Goal: Information Seeking & Learning: Learn about a topic

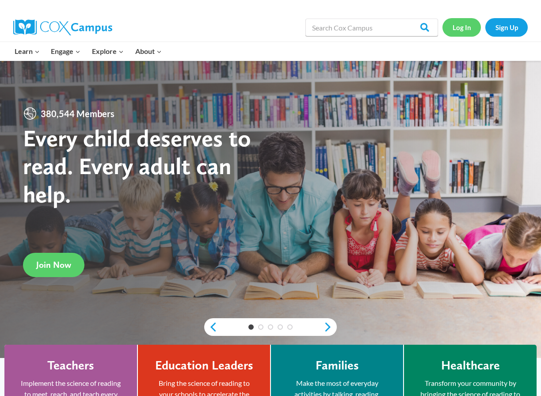
click at [467, 33] on link "Log In" at bounding box center [462, 27] width 38 height 18
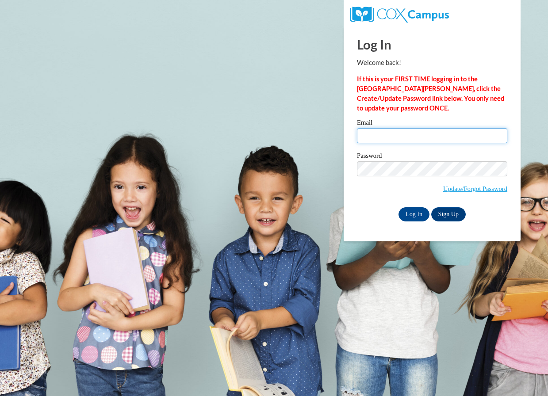
click at [389, 134] on input "Email" at bounding box center [432, 135] width 150 height 15
type input "[EMAIL_ADDRESS][DOMAIN_NAME]"
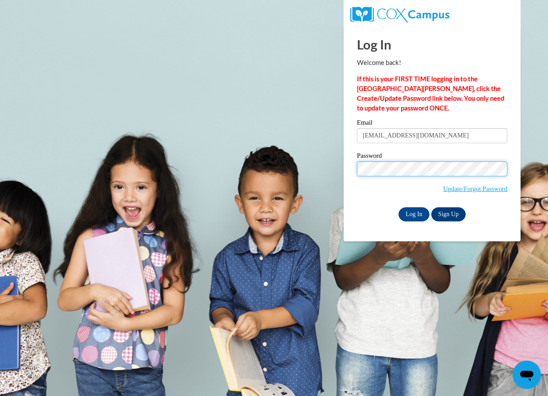
click at [398, 207] on input "Log In" at bounding box center [413, 214] width 31 height 14
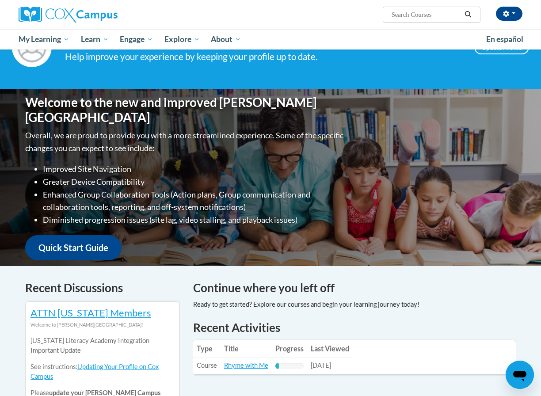
scroll to position [133, 0]
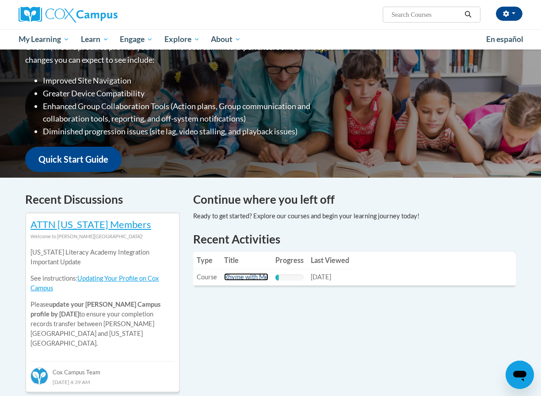
click at [249, 279] on link "Rhyme with Me" at bounding box center [246, 277] width 44 height 8
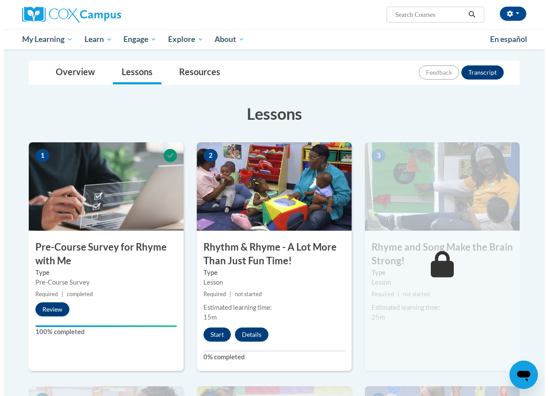
scroll to position [133, 0]
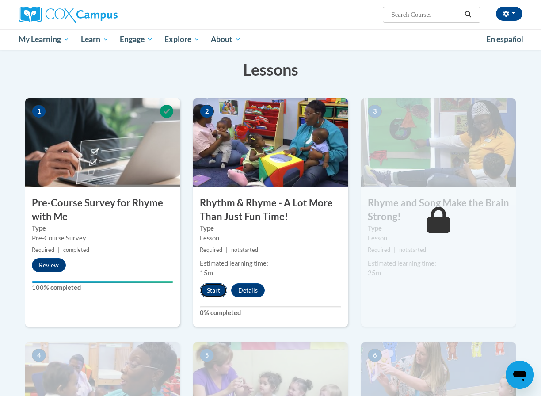
click at [220, 290] on button "Start" at bounding box center [213, 291] width 27 height 14
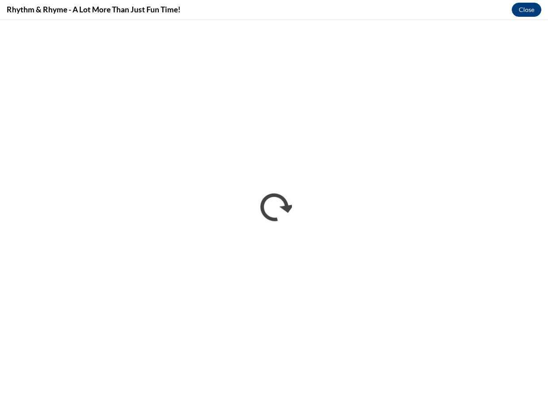
scroll to position [0, 0]
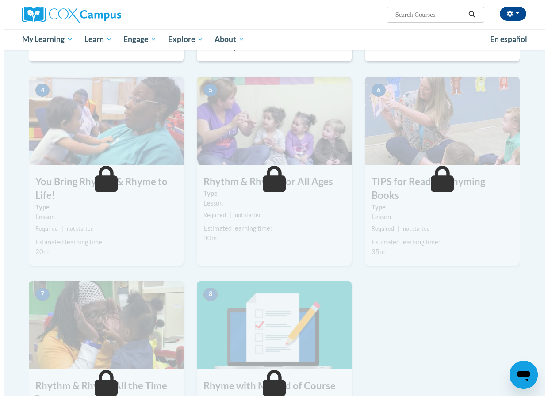
scroll to position [265, 0]
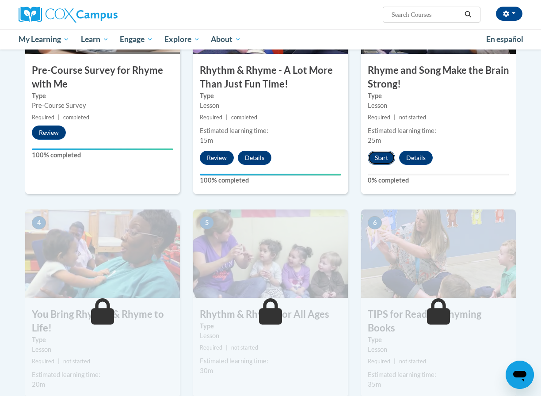
click at [386, 160] on button "Start" at bounding box center [381, 158] width 27 height 14
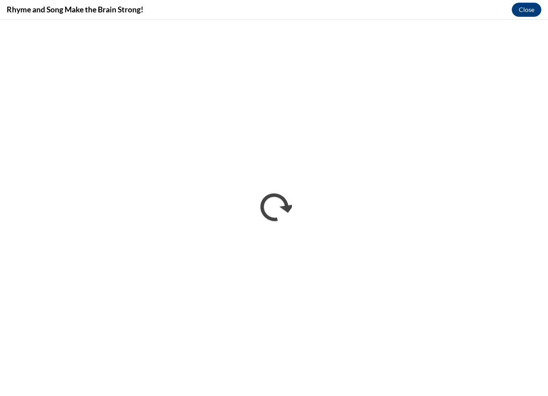
scroll to position [0, 0]
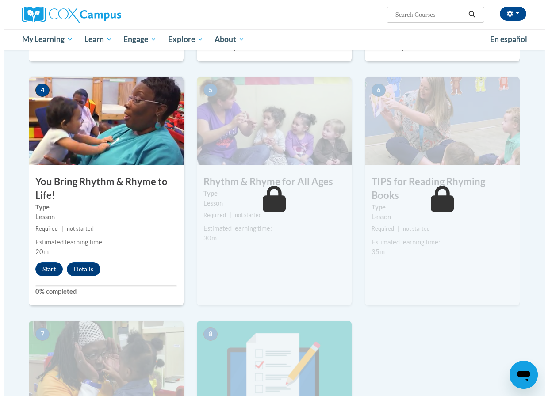
scroll to position [442, 0]
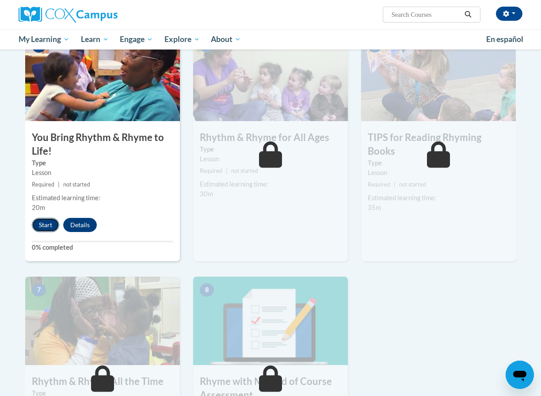
click at [46, 229] on button "Start" at bounding box center [45, 225] width 27 height 14
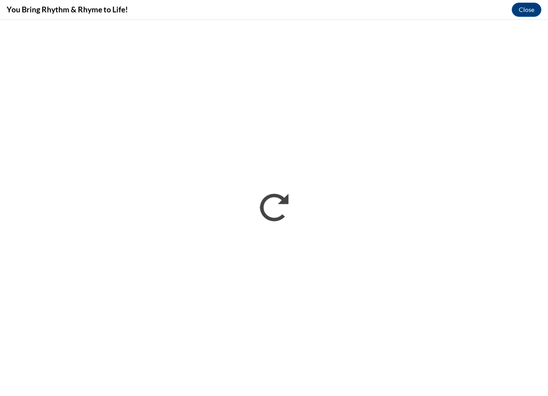
scroll to position [0, 0]
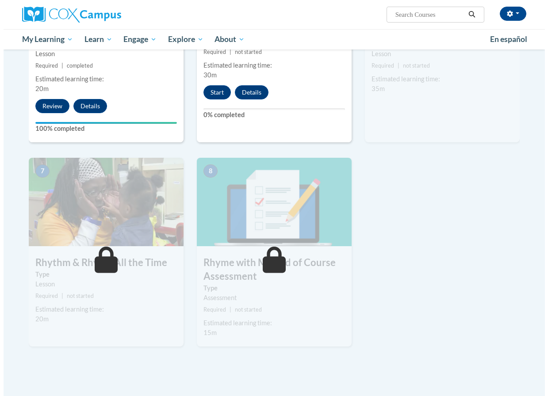
scroll to position [517, 0]
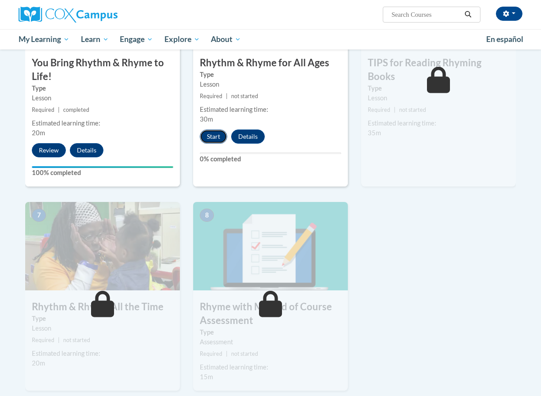
click at [218, 132] on button "Start" at bounding box center [213, 137] width 27 height 14
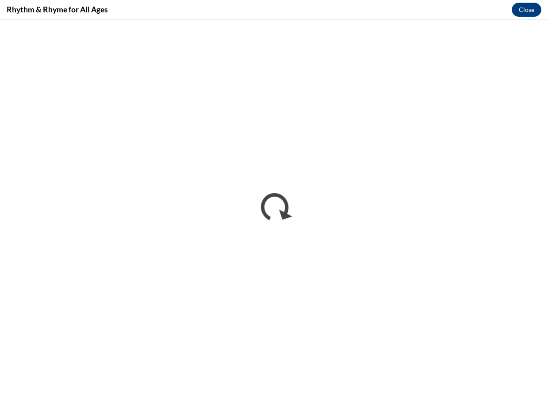
scroll to position [0, 0]
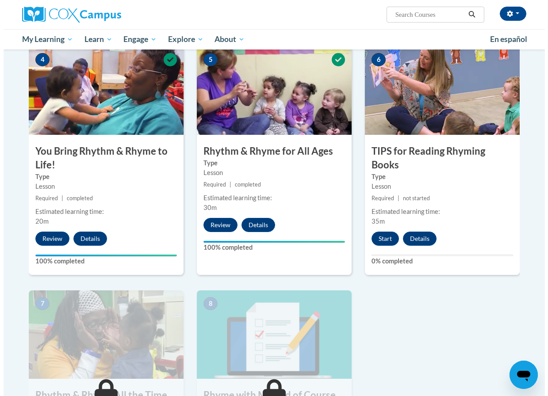
scroll to position [473, 0]
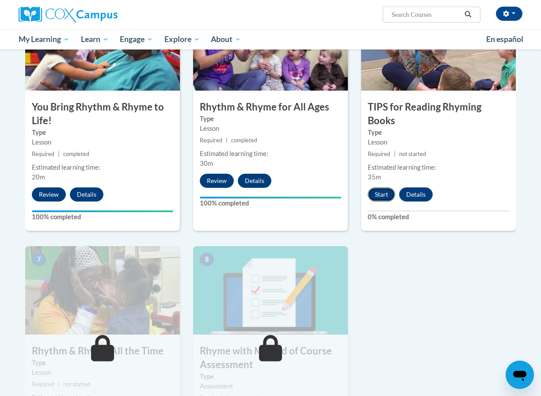
click at [384, 188] on button "Start" at bounding box center [381, 195] width 27 height 14
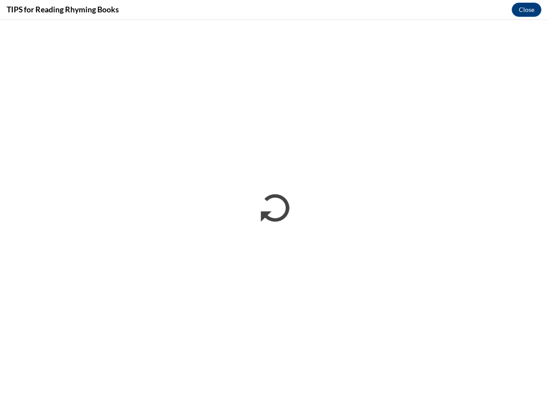
scroll to position [0, 0]
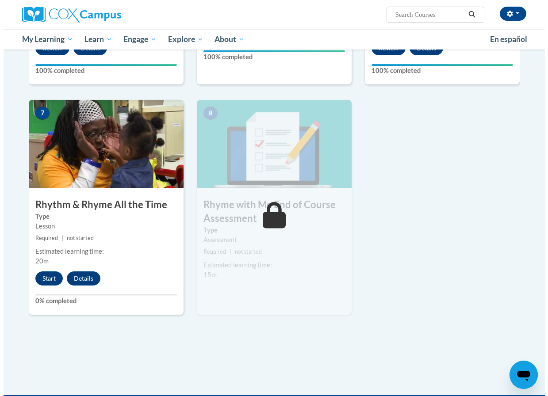
scroll to position [663, 0]
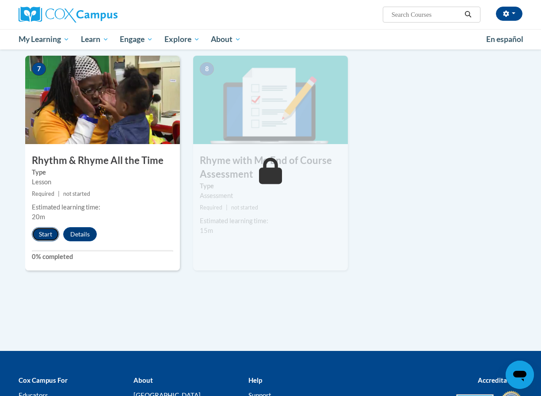
click at [50, 235] on button "Start" at bounding box center [45, 234] width 27 height 14
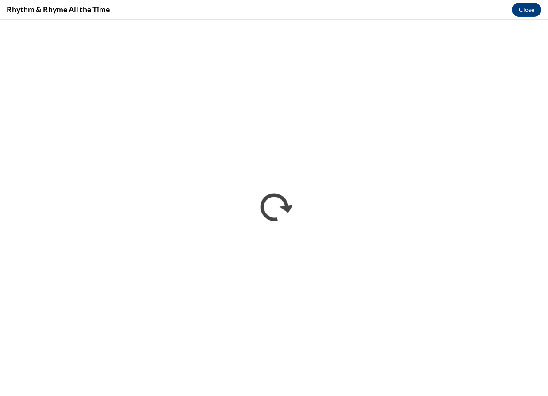
scroll to position [0, 0]
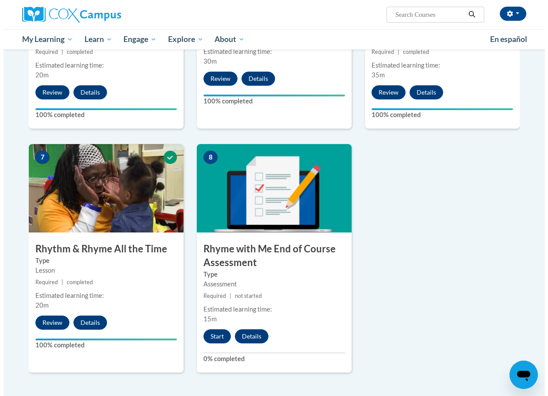
scroll to position [752, 0]
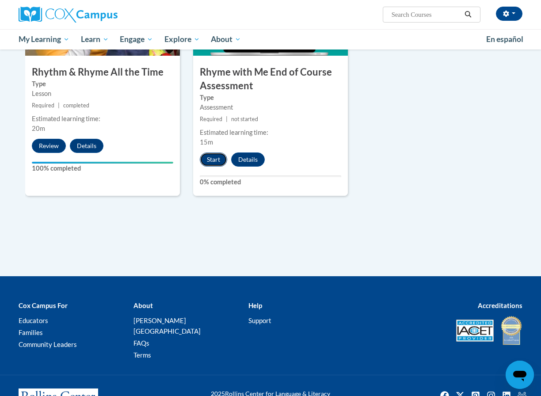
click at [215, 160] on button "Start" at bounding box center [213, 160] width 27 height 14
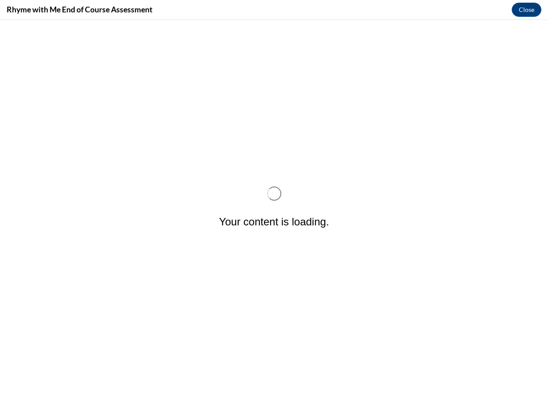
scroll to position [0, 0]
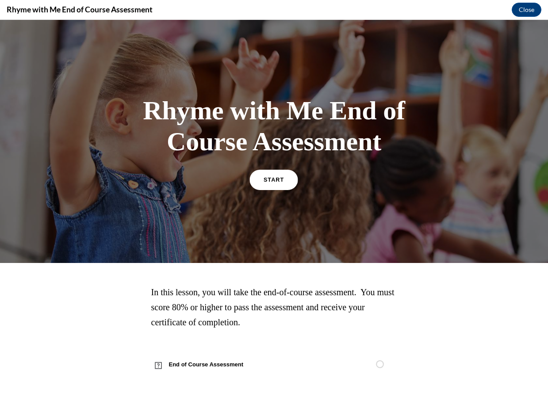
click at [268, 186] on link "START" at bounding box center [274, 179] width 48 height 20
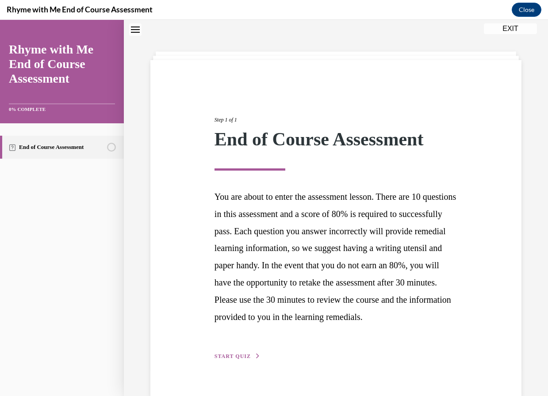
scroll to position [62, 0]
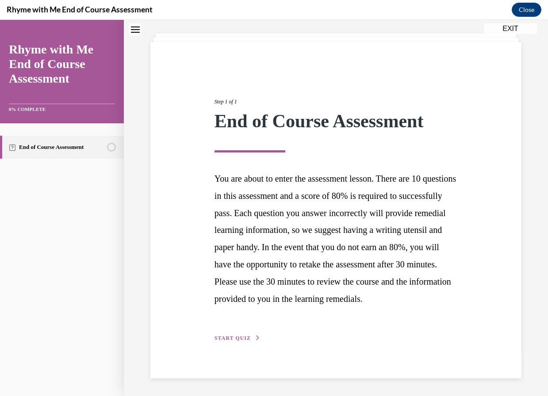
click at [236, 338] on span "START QUIZ" at bounding box center [233, 338] width 36 height 6
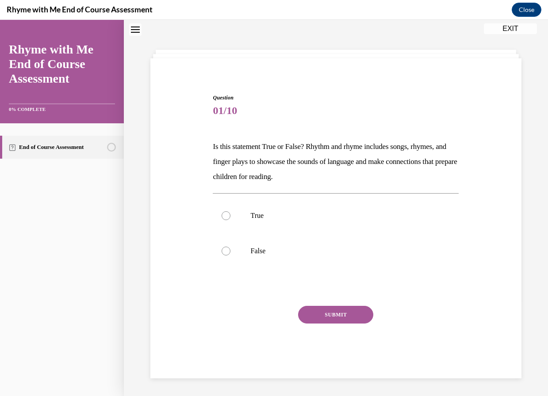
scroll to position [27, 0]
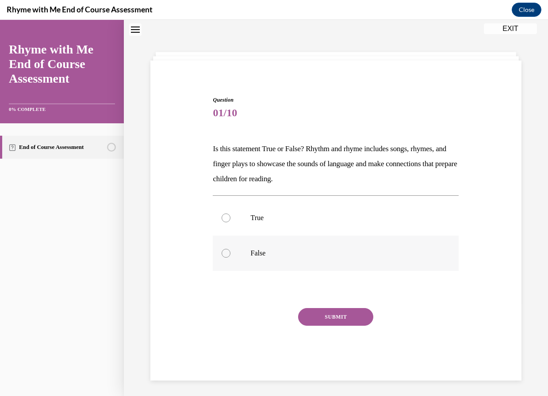
click at [228, 250] on div at bounding box center [226, 253] width 9 height 9
click at [228, 250] on input "False" at bounding box center [226, 253] width 9 height 9
radio input "true"
click at [312, 318] on button "SUBMIT" at bounding box center [335, 317] width 75 height 18
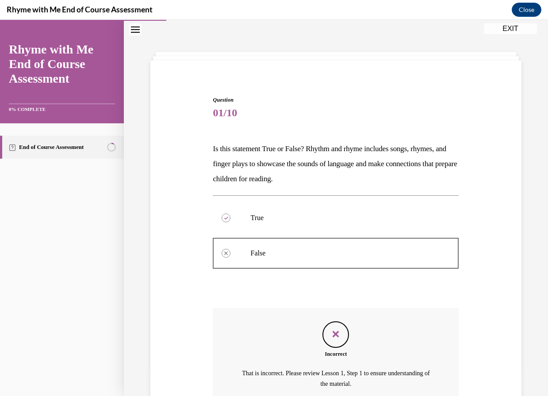
scroll to position [111, 0]
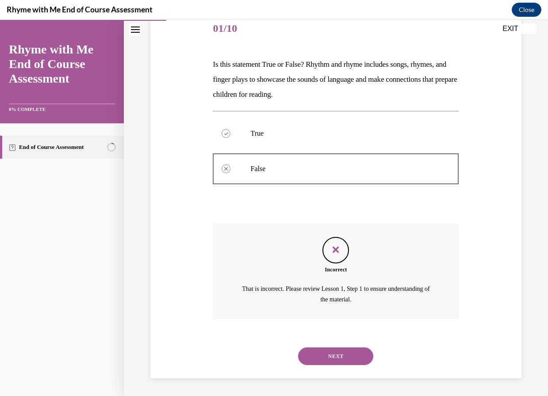
click at [330, 353] on button "NEXT" at bounding box center [335, 357] width 75 height 18
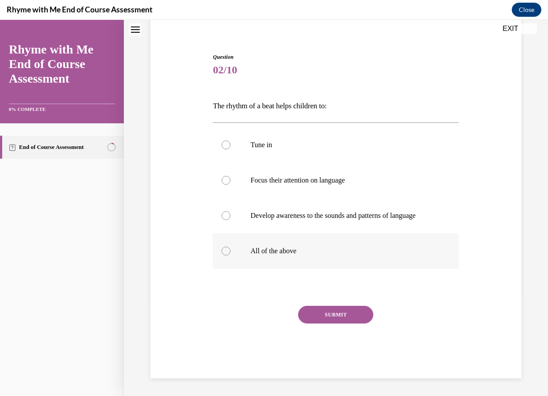
scroll to position [27, 0]
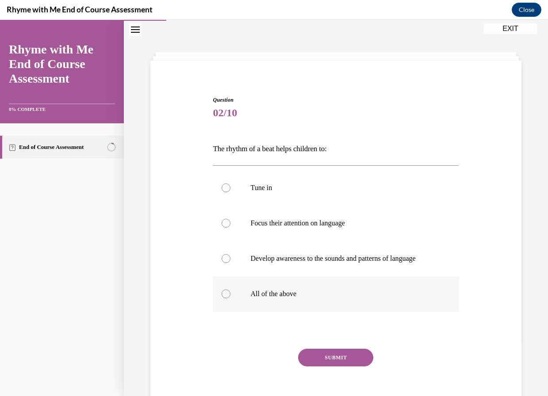
click at [262, 299] on p "All of the above" at bounding box center [343, 294] width 186 height 9
click at [230, 299] on input "All of the above" at bounding box center [226, 294] width 9 height 9
radio input "true"
click at [330, 360] on button "SUBMIT" at bounding box center [335, 358] width 75 height 18
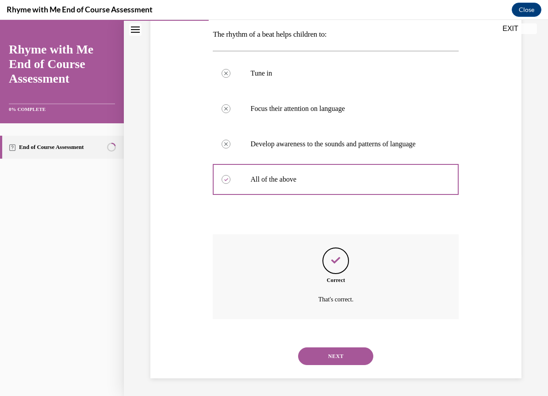
click at [335, 354] on button "NEXT" at bounding box center [335, 357] width 75 height 18
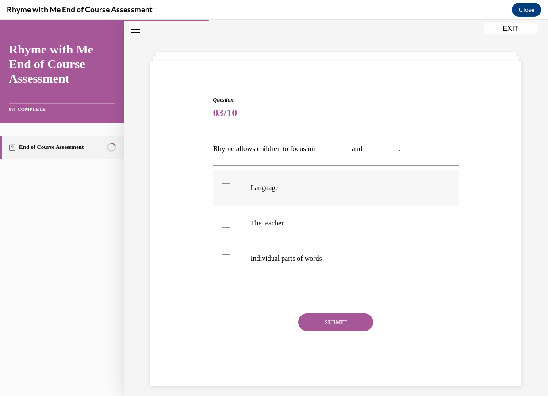
click at [222, 179] on label "Language" at bounding box center [336, 187] width 246 height 35
click at [222, 184] on input "Language" at bounding box center [226, 188] width 9 height 9
checkbox input "true"
click at [224, 224] on div at bounding box center [226, 223] width 9 height 9
click at [224, 224] on input "The teacher" at bounding box center [226, 223] width 9 height 9
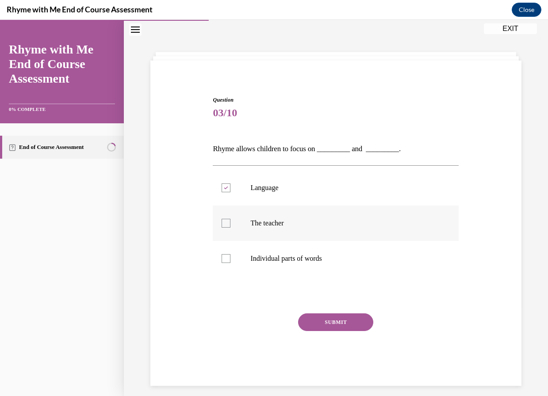
checkbox input "true"
click at [226, 267] on label "Individual parts of words" at bounding box center [336, 258] width 246 height 35
click at [226, 263] on input "Individual parts of words" at bounding box center [226, 258] width 9 height 9
checkbox input "true"
click at [315, 326] on button "SUBMIT" at bounding box center [335, 323] width 75 height 18
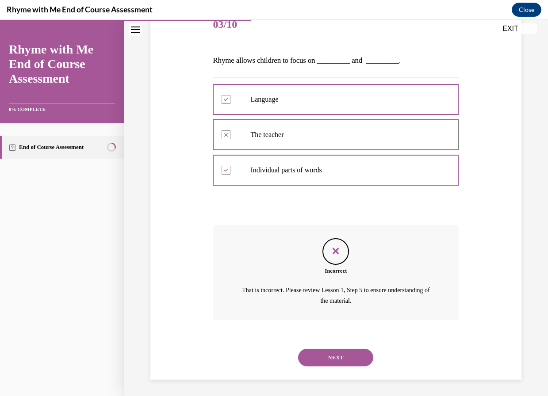
scroll to position [117, 0]
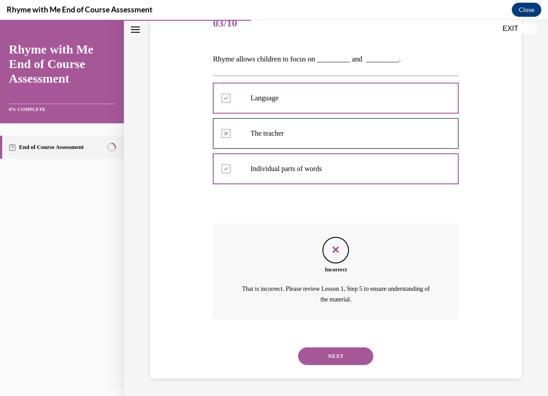
click at [341, 349] on button "NEXT" at bounding box center [335, 357] width 75 height 18
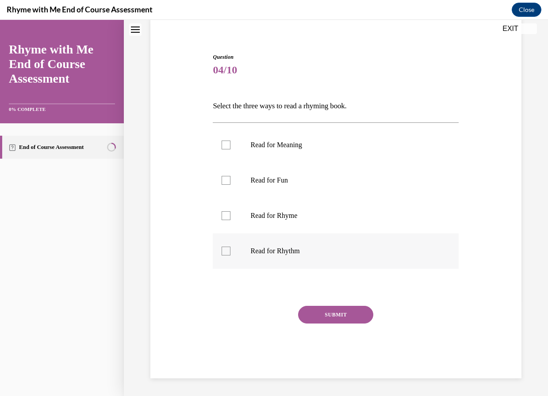
scroll to position [27, 0]
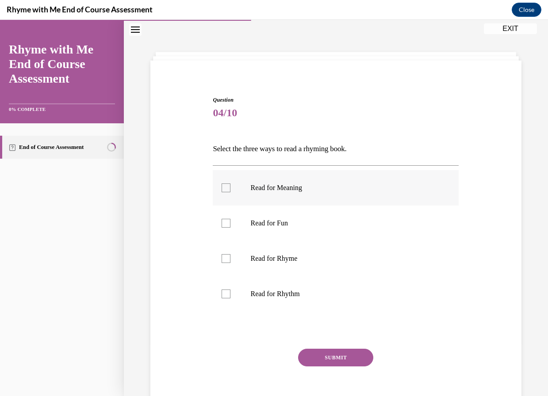
click at [222, 187] on div at bounding box center [226, 188] width 9 height 9
click at [222, 187] on input "Read for Meaning" at bounding box center [226, 188] width 9 height 9
checkbox input "true"
drag, startPoint x: 229, startPoint y: 227, endPoint x: 227, endPoint y: 245, distance: 18.6
click at [229, 230] on label "Read for Fun" at bounding box center [336, 223] width 246 height 35
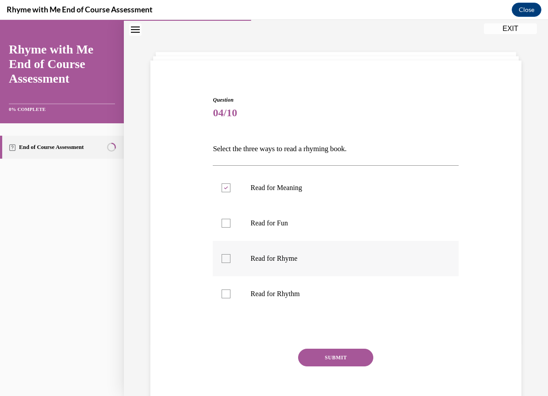
click at [229, 228] on input "Read for Fun" at bounding box center [226, 223] width 9 height 9
checkbox input "true"
click at [223, 264] on label "Read for Rhyme" at bounding box center [336, 258] width 246 height 35
click at [223, 263] on input "Read for Rhyme" at bounding box center [226, 258] width 9 height 9
checkbox input "true"
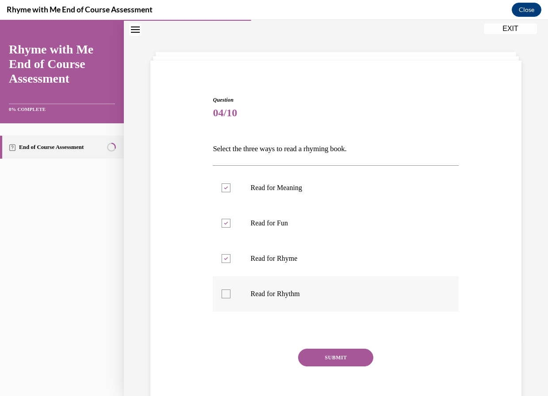
click at [232, 296] on label "Read for Rhythm" at bounding box center [336, 293] width 246 height 35
click at [230, 296] on input "Read for Rhythm" at bounding box center [226, 294] width 9 height 9
checkbox input "true"
click at [307, 351] on button "SUBMIT" at bounding box center [335, 358] width 75 height 18
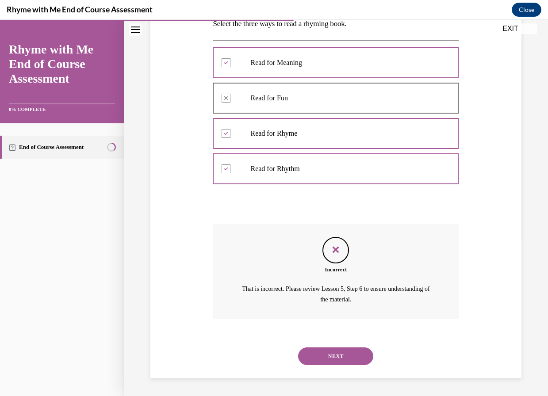
click at [341, 351] on button "NEXT" at bounding box center [335, 357] width 75 height 18
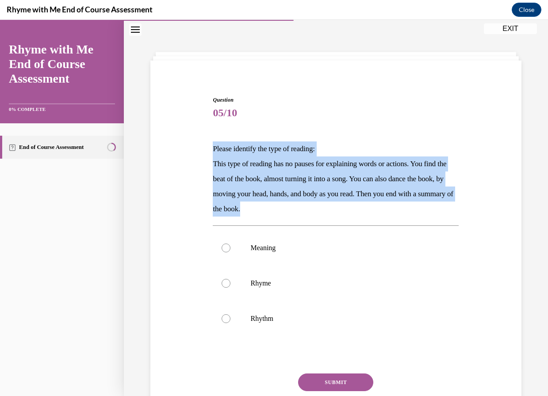
drag, startPoint x: 211, startPoint y: 152, endPoint x: 365, endPoint y: 204, distance: 162.5
click at [365, 204] on div "Please identify the type of reading: This type of reading has no pauses for exp…" at bounding box center [336, 179] width 246 height 75
copy div "Please identify the type of reading: This type of reading has no pauses for exp…"
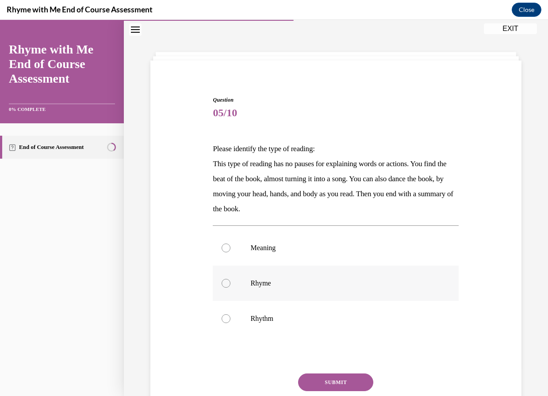
drag, startPoint x: 238, startPoint y: 281, endPoint x: 249, endPoint y: 287, distance: 11.9
click at [238, 281] on label "Rhyme" at bounding box center [336, 283] width 246 height 35
click at [230, 281] on input "Rhyme" at bounding box center [226, 283] width 9 height 9
radio input "true"
click at [322, 381] on button "SUBMIT" at bounding box center [335, 383] width 75 height 18
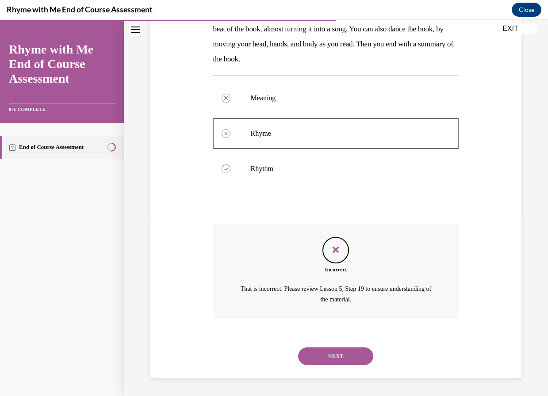
click at [344, 355] on button "NEXT" at bounding box center [335, 357] width 75 height 18
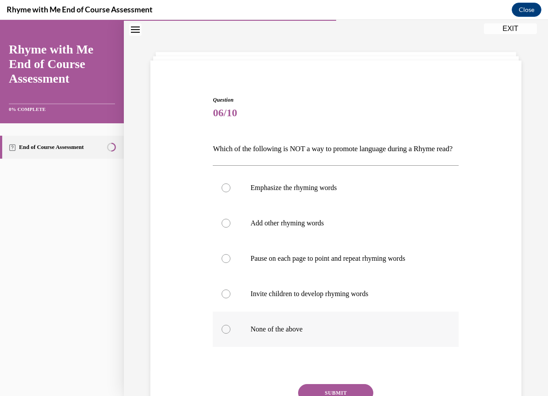
click at [223, 334] on div at bounding box center [226, 329] width 9 height 9
click at [223, 334] on input "None of the above" at bounding box center [226, 329] width 9 height 9
radio input "true"
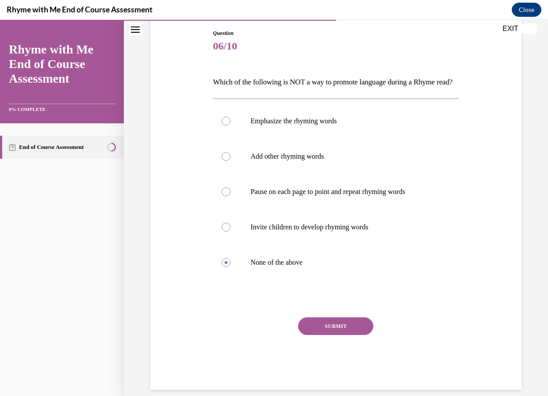
click at [342, 335] on button "SUBMIT" at bounding box center [335, 327] width 75 height 18
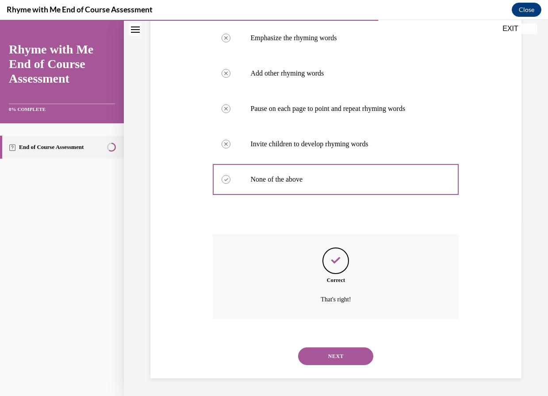
click at [328, 354] on button "NEXT" at bounding box center [335, 357] width 75 height 18
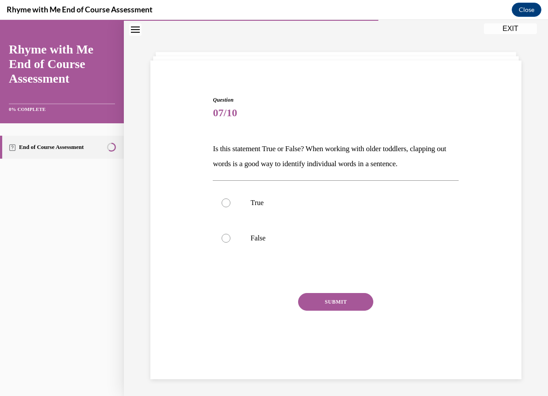
drag, startPoint x: 207, startPoint y: 143, endPoint x: 430, endPoint y: 162, distance: 224.1
click at [430, 162] on div "Question 07/10 Is this statement True or False? When working with older toddler…" at bounding box center [335, 217] width 375 height 296
drag, startPoint x: 430, startPoint y: 162, endPoint x: 367, endPoint y: 161, distance: 63.2
copy p "Is this statement True or False? When working with older toddlers, clapping out…"
click at [229, 203] on div at bounding box center [226, 203] width 9 height 9
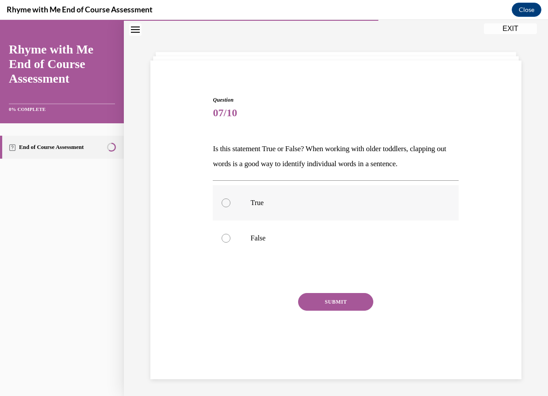
click at [229, 203] on input "True" at bounding box center [226, 203] width 9 height 9
radio input "true"
click at [314, 297] on button "SUBMIT" at bounding box center [335, 302] width 75 height 18
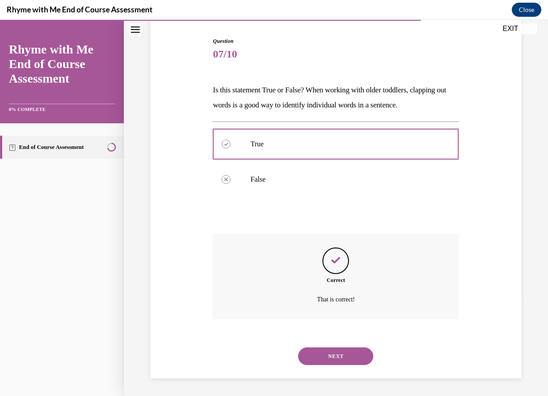
click at [345, 348] on button "NEXT" at bounding box center [335, 357] width 75 height 18
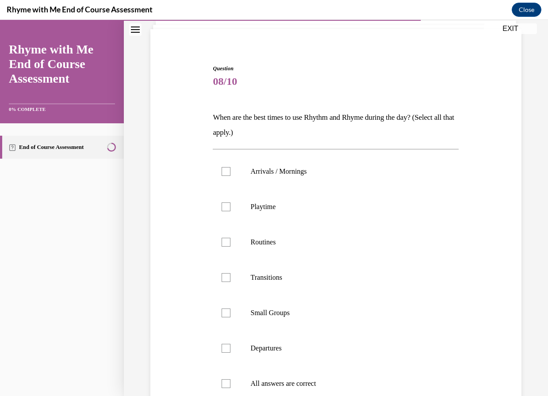
scroll to position [103, 0]
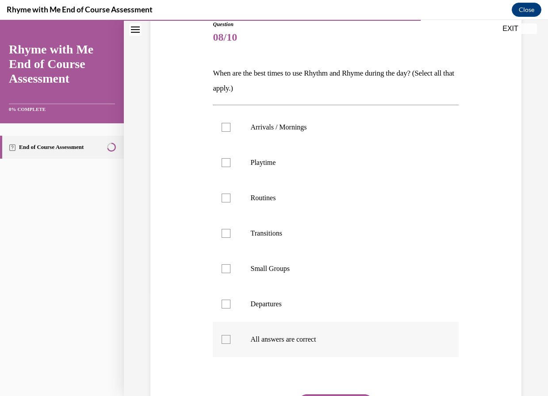
click at [225, 337] on div at bounding box center [226, 339] width 9 height 9
click at [225, 337] on input "All answers are correct" at bounding box center [226, 339] width 9 height 9
checkbox input "true"
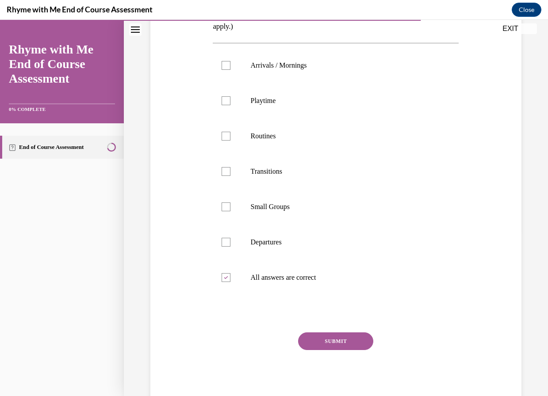
click at [334, 340] on button "SUBMIT" at bounding box center [335, 342] width 75 height 18
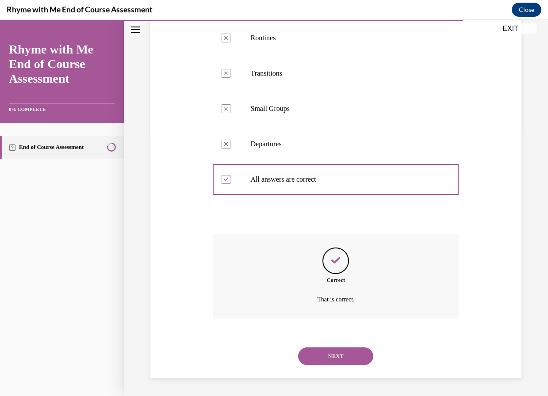
click at [345, 362] on button "NEXT" at bounding box center [335, 357] width 75 height 18
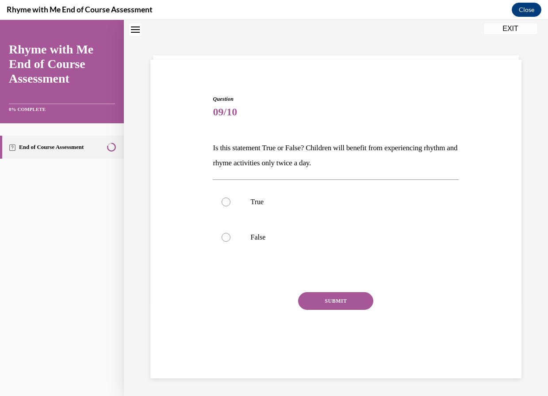
scroll to position [27, 0]
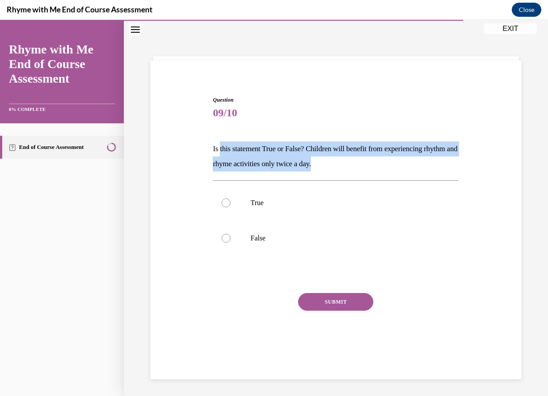
drag, startPoint x: 219, startPoint y: 141, endPoint x: 414, endPoint y: 157, distance: 194.9
click at [414, 157] on div "Question 09/10 Is this statement True or False? Children will benefit from expe…" at bounding box center [336, 231] width 246 height 270
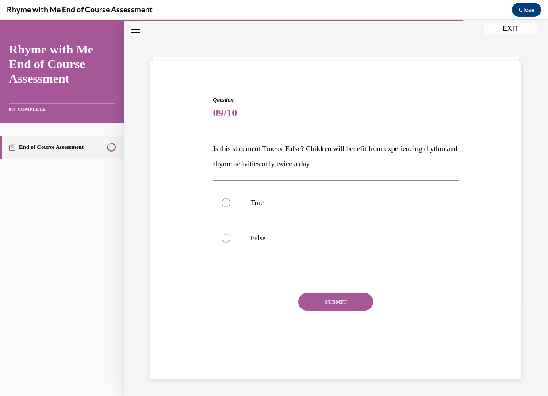
click at [198, 178] on div "Question 09/10 Is this statement True or False? Children will benefit from expe…" at bounding box center [335, 217] width 375 height 296
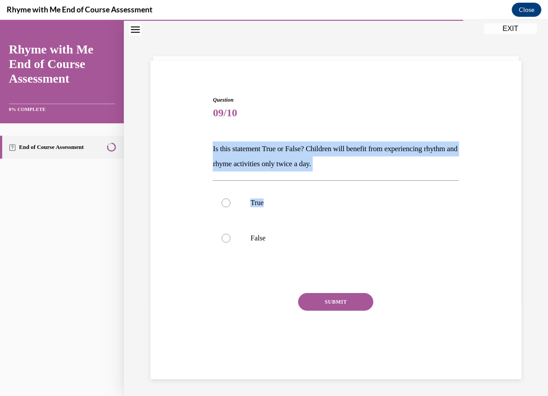
drag, startPoint x: 209, startPoint y: 143, endPoint x: 362, endPoint y: 176, distance: 156.6
click at [362, 176] on div "Question 09/10 Is this statement True or False? Children will benefit from expe…" at bounding box center [335, 217] width 375 height 296
drag, startPoint x: 362, startPoint y: 176, endPoint x: 299, endPoint y: 190, distance: 64.8
click at [317, 193] on label "True" at bounding box center [336, 202] width 246 height 35
click at [230, 199] on input "True" at bounding box center [226, 203] width 9 height 9
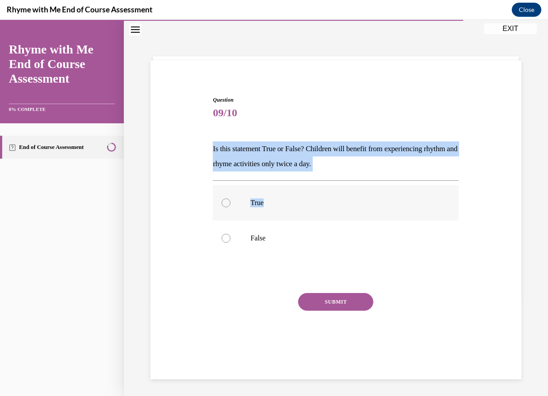
radio input "true"
drag, startPoint x: 208, startPoint y: 146, endPoint x: 379, endPoint y: 169, distance: 173.1
click at [379, 169] on div "Question 09/10 Is this statement True or False? Children will benefit from expe…" at bounding box center [335, 217] width 375 height 296
drag, startPoint x: 379, startPoint y: 169, endPoint x: 319, endPoint y: 149, distance: 63.8
copy p "Is this statement True or False? Children will benefit from experiencing rhythm…"
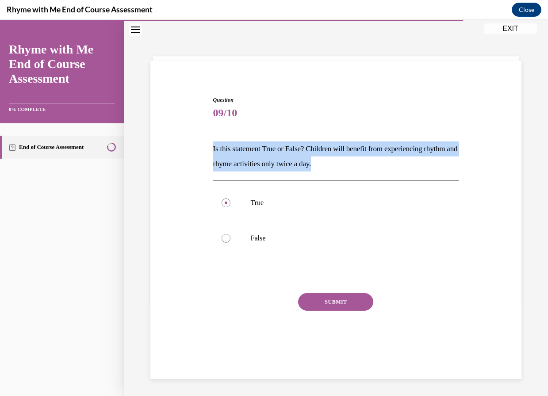
click at [306, 302] on button "SUBMIT" at bounding box center [335, 302] width 75 height 18
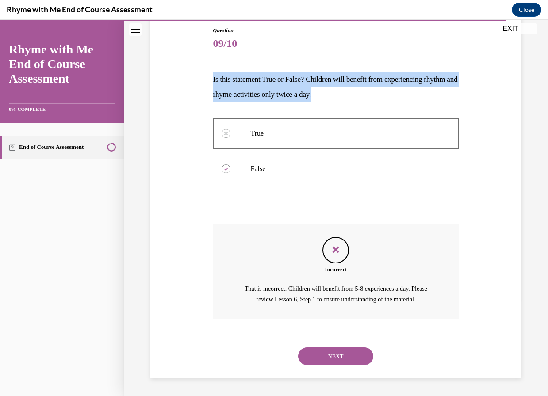
click at [331, 348] on button "NEXT" at bounding box center [335, 357] width 75 height 18
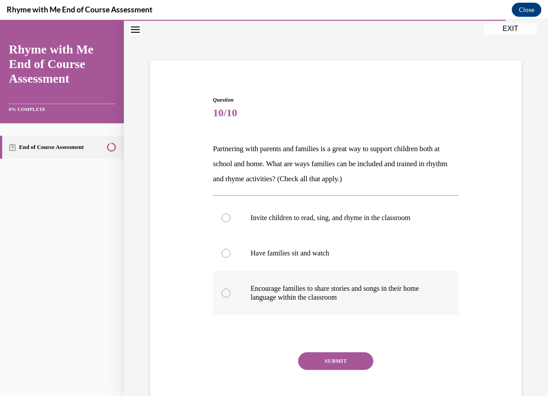
click at [226, 291] on div at bounding box center [226, 293] width 9 height 9
click at [226, 291] on input "Encourage families to share stories and songs in their home language within the…" at bounding box center [226, 293] width 9 height 9
radio input "true"
click at [231, 216] on label "Invite children to read, sing, and rhyme in the classroom" at bounding box center [336, 217] width 246 height 35
click at [230, 216] on input "Invite children to read, sing, and rhyme in the classroom" at bounding box center [226, 218] width 9 height 9
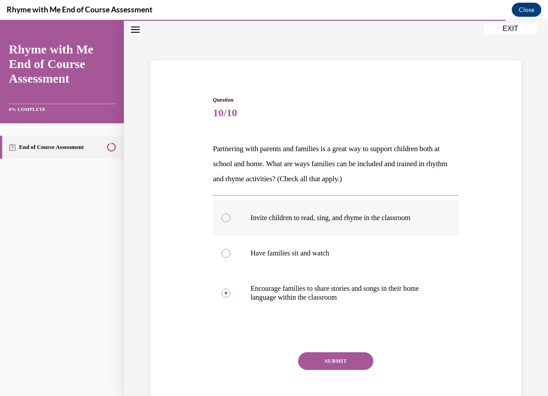
radio input "true"
click at [321, 361] on button "SUBMIT" at bounding box center [335, 361] width 75 height 18
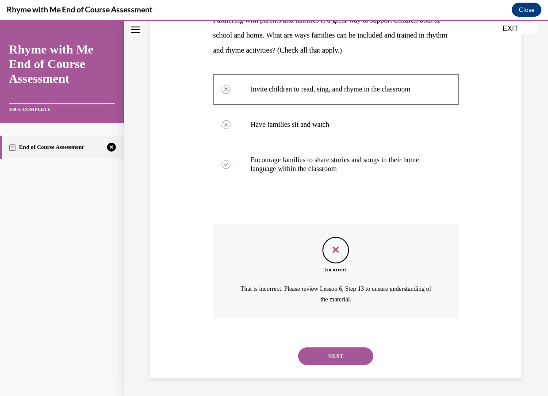
click at [346, 359] on button "NEXT" at bounding box center [335, 357] width 75 height 18
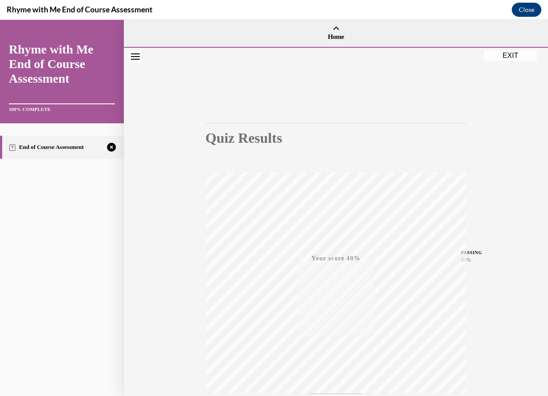
scroll to position [77, 0]
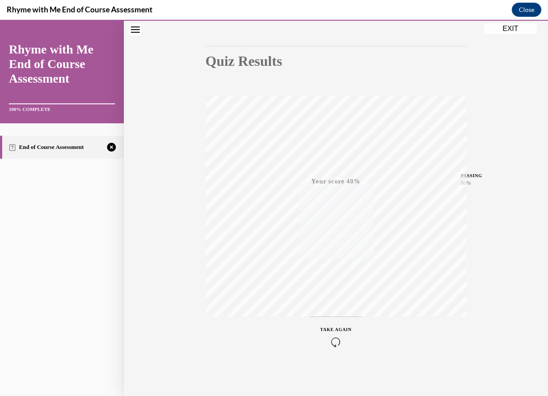
click at [333, 334] on div "TAKE AGAIN" at bounding box center [335, 336] width 31 height 21
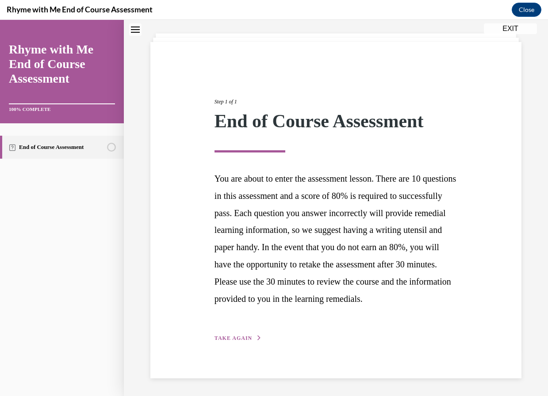
scroll to position [62, 0]
click at [242, 336] on span "TAKE AGAIN" at bounding box center [234, 338] width 38 height 6
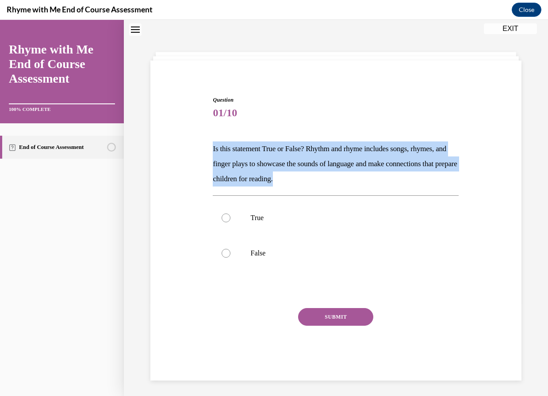
drag, startPoint x: 204, startPoint y: 139, endPoint x: 430, endPoint y: 177, distance: 229.1
click at [430, 177] on div "Question 01/10 Is this statement True or False? Rhythm and rhyme includes songs…" at bounding box center [335, 224] width 375 height 311
copy p "Is this statement True or False? Rhythm and rhyme includes songs, rhymes, and f…"
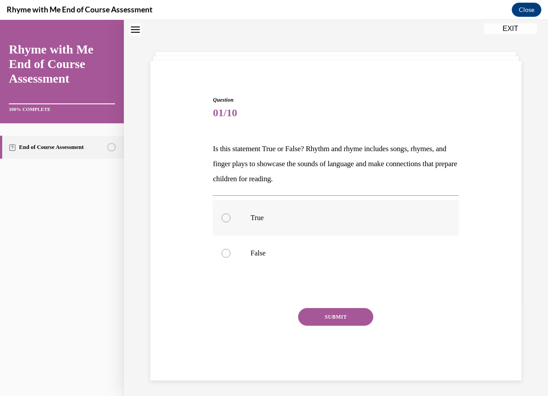
click at [218, 212] on label "True" at bounding box center [336, 217] width 246 height 35
click at [222, 214] on input "True" at bounding box center [226, 218] width 9 height 9
radio input "true"
click at [315, 316] on button "SUBMIT" at bounding box center [335, 317] width 75 height 18
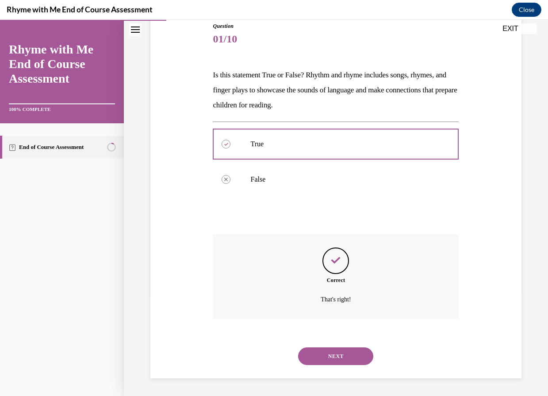
click at [337, 354] on button "NEXT" at bounding box center [335, 357] width 75 height 18
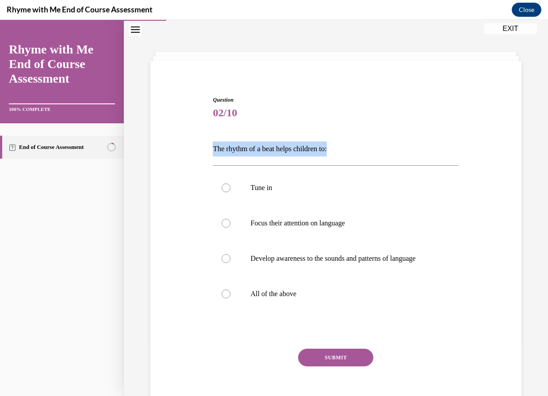
drag, startPoint x: 210, startPoint y: 145, endPoint x: 344, endPoint y: 155, distance: 134.0
click at [344, 155] on div "Question 02/10 The rhythm of a beat helps children to: Tune in Focus their atte…" at bounding box center [336, 252] width 250 height 339
drag, startPoint x: 344, startPoint y: 155, endPoint x: 420, endPoint y: 220, distance: 99.8
click at [419, 216] on label "Focus their attention on language" at bounding box center [336, 223] width 246 height 35
click at [230, 219] on input "Focus their attention on language" at bounding box center [226, 223] width 9 height 9
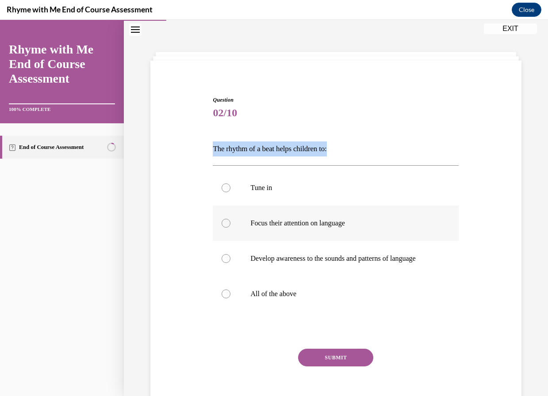
radio input "true"
click at [225, 299] on div at bounding box center [226, 294] width 9 height 9
click at [225, 299] on input "All of the above" at bounding box center [226, 294] width 9 height 9
radio input "true"
click at [328, 367] on button "SUBMIT" at bounding box center [335, 358] width 75 height 18
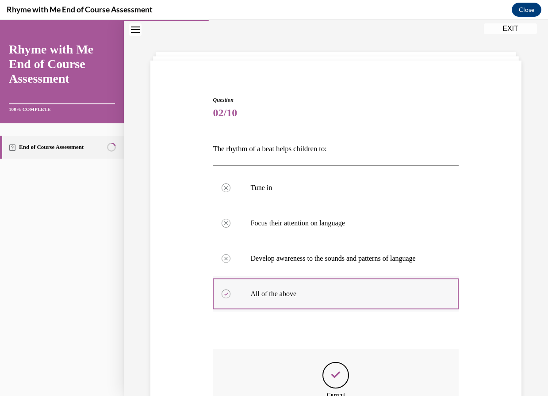
scroll to position [150, 0]
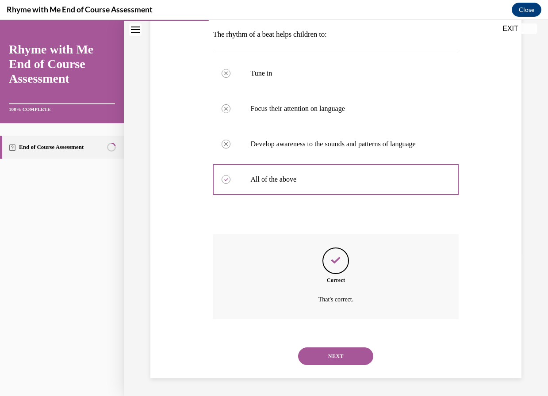
click at [331, 357] on button "NEXT" at bounding box center [335, 357] width 75 height 18
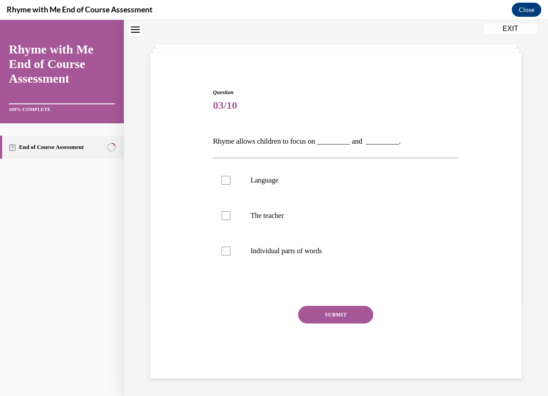
scroll to position [27, 0]
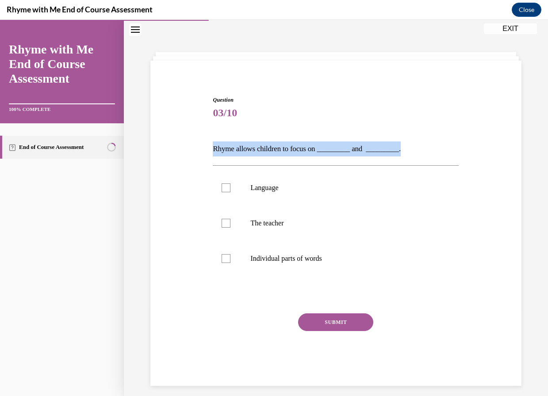
drag, startPoint x: 210, startPoint y: 144, endPoint x: 410, endPoint y: 152, distance: 200.1
click at [410, 152] on div "Question 03/10 Rhyme allows children to focus on _________ and _________. Langu…" at bounding box center [336, 234] width 250 height 303
copy p "Rhyme allows children to focus on _________ and _________."
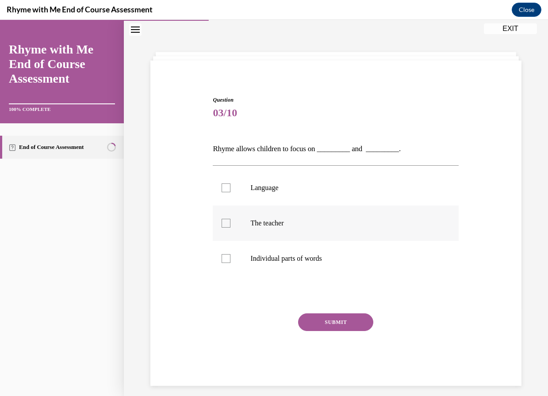
click at [448, 215] on label "The teacher" at bounding box center [336, 223] width 246 height 35
click at [230, 219] on input "The teacher" at bounding box center [226, 223] width 9 height 9
checkbox input "true"
click at [258, 269] on label "Individual parts of words" at bounding box center [336, 258] width 246 height 35
click at [230, 263] on input "Individual parts of words" at bounding box center [226, 258] width 9 height 9
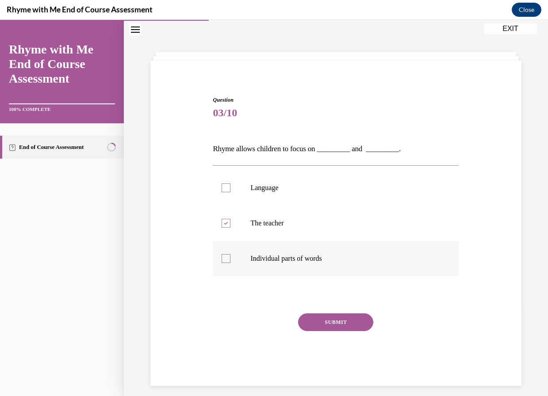
checkbox input "true"
click at [229, 229] on label "The teacher" at bounding box center [336, 223] width 246 height 35
click at [229, 228] on input "The teacher" at bounding box center [226, 223] width 9 height 9
checkbox input "false"
click at [222, 259] on div at bounding box center [226, 258] width 9 height 9
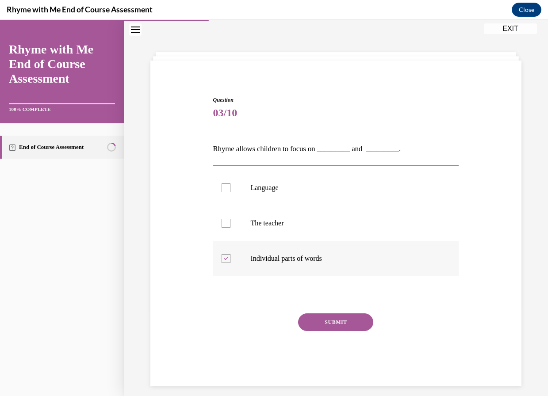
click at [222, 259] on input "Individual parts of words" at bounding box center [226, 258] width 9 height 9
checkbox input "false"
click at [226, 183] on label "Language" at bounding box center [336, 187] width 246 height 35
click at [226, 184] on input "Language" at bounding box center [226, 188] width 9 height 9
checkbox input "true"
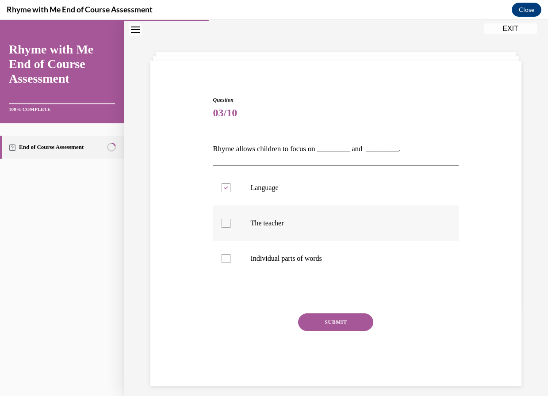
click at [223, 220] on div at bounding box center [226, 223] width 9 height 9
click at [223, 220] on input "The teacher" at bounding box center [226, 223] width 9 height 9
checkbox input "true"
click at [318, 320] on button "SUBMIT" at bounding box center [335, 323] width 75 height 18
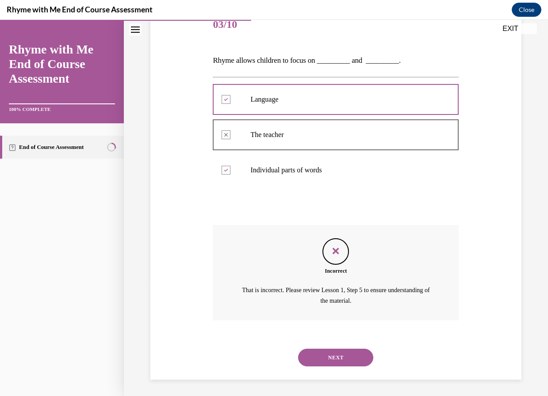
click at [332, 351] on button "NEXT" at bounding box center [335, 358] width 75 height 18
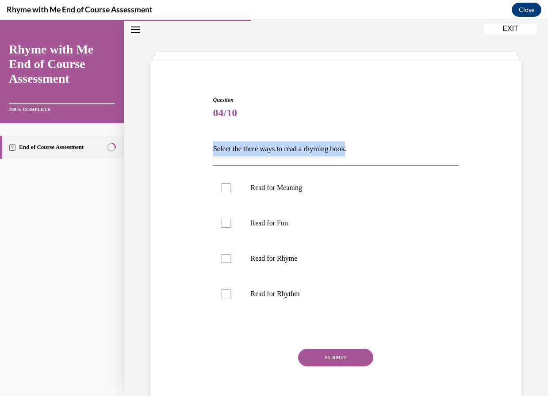
drag, startPoint x: 208, startPoint y: 149, endPoint x: 357, endPoint y: 149, distance: 149.0
click at [357, 149] on div "Question 04/10 Select the three ways to read a rhyming book. Read for Meaning R…" at bounding box center [335, 245] width 375 height 352
drag, startPoint x: 357, startPoint y: 149, endPoint x: 303, endPoint y: 148, distance: 54.0
copy p "Select the three ways to read a rhyming book"
click at [222, 188] on div at bounding box center [226, 188] width 9 height 9
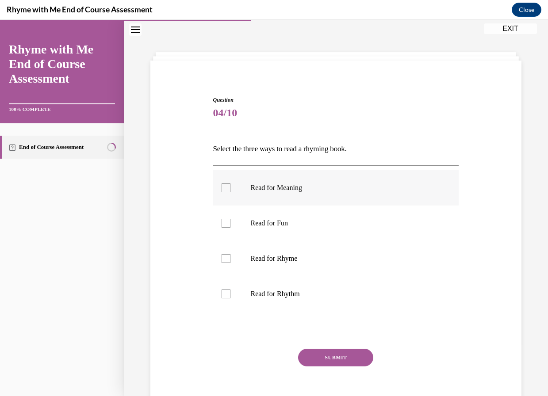
click at [222, 188] on input "Read for Meaning" at bounding box center [226, 188] width 9 height 9
checkbox input "true"
click at [223, 259] on div at bounding box center [226, 258] width 9 height 9
click at [223, 259] on input "Read for Rhyme" at bounding box center [226, 258] width 9 height 9
checkbox input "true"
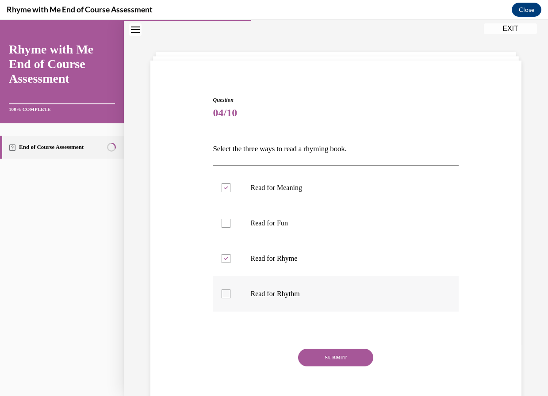
click at [231, 295] on label "Read for Rhythm" at bounding box center [336, 293] width 246 height 35
click at [230, 295] on input "Read for Rhythm" at bounding box center [226, 294] width 9 height 9
checkbox input "true"
click at [327, 360] on button "SUBMIT" at bounding box center [335, 358] width 75 height 18
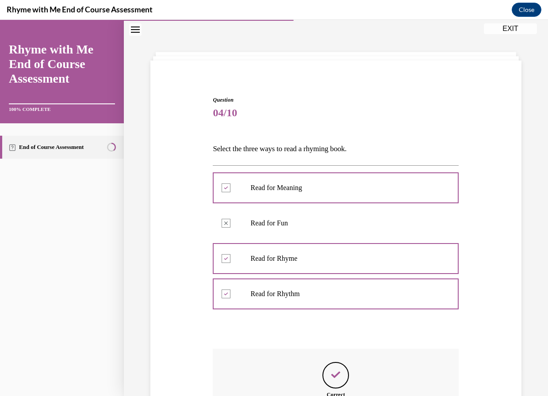
scroll to position [142, 0]
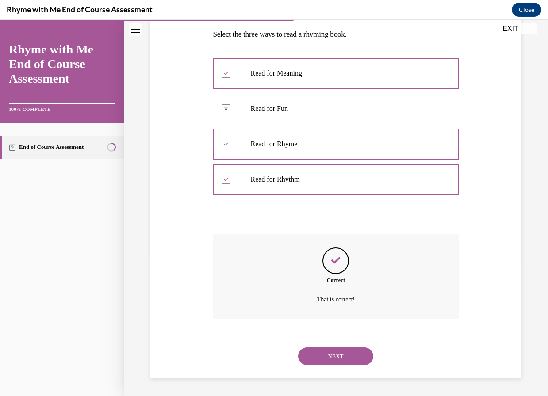
click at [319, 356] on button "NEXT" at bounding box center [335, 357] width 75 height 18
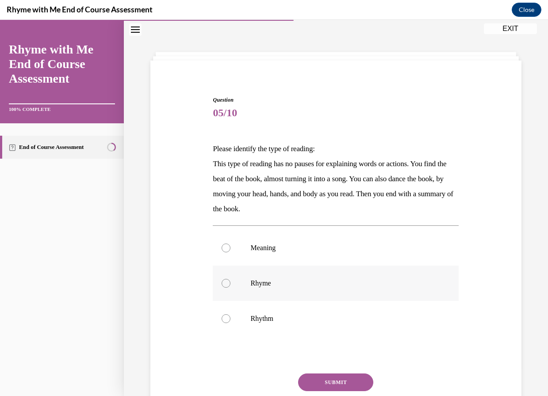
scroll to position [68, 0]
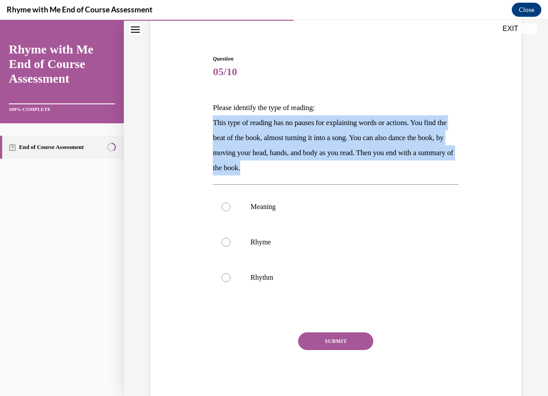
drag, startPoint x: 211, startPoint y: 122, endPoint x: 444, endPoint y: 162, distance: 236.5
click at [444, 162] on div "Question 05/10 Please identify the type of reading: This type of reading has no…" at bounding box center [336, 224] width 250 height 364
copy p "This type of reading has no pauses for explaining words or actions. You find th…"
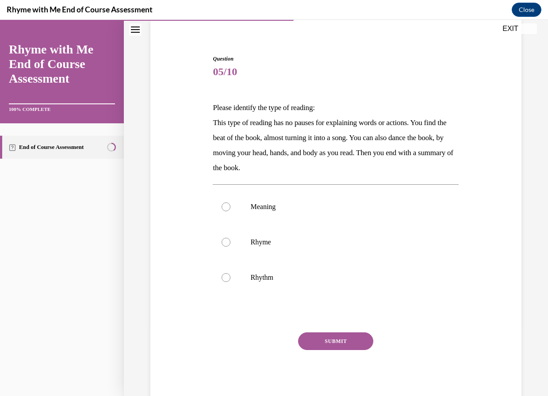
click at [129, 276] on div "Question 05/10 Please identify the type of reading: This type of reading has no…" at bounding box center [336, 201] width 424 height 443
click at [227, 206] on div at bounding box center [226, 207] width 9 height 9
click at [227, 206] on input "Meaning" at bounding box center [226, 207] width 9 height 9
radio input "true"
click at [343, 343] on button "SUBMIT" at bounding box center [335, 342] width 75 height 18
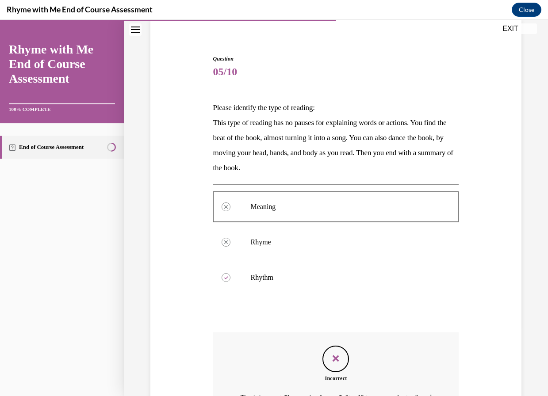
scroll to position [177, 0]
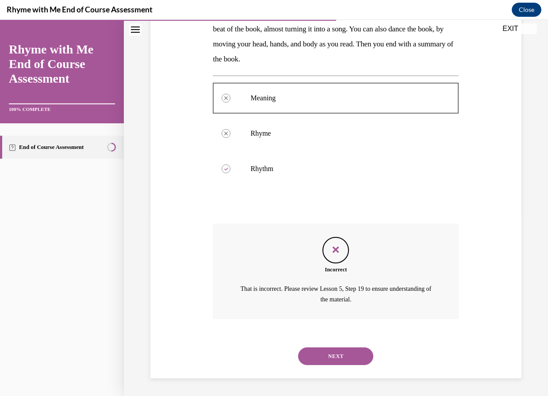
click at [326, 352] on button "NEXT" at bounding box center [335, 357] width 75 height 18
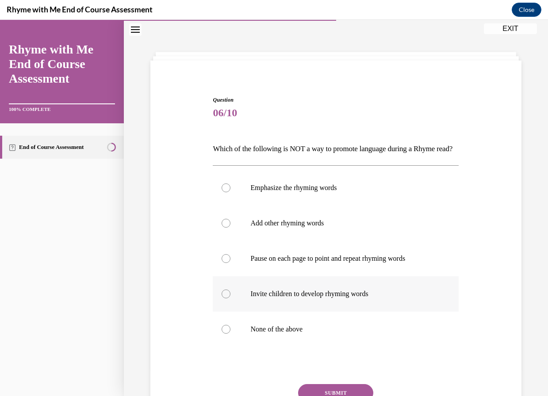
scroll to position [71, 0]
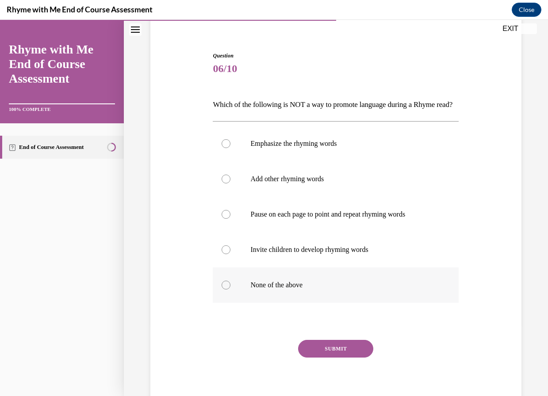
click at [224, 290] on div at bounding box center [226, 285] width 9 height 9
click at [224, 290] on input "None of the above" at bounding box center [226, 285] width 9 height 9
radio input "true"
click at [330, 358] on button "SUBMIT" at bounding box center [335, 349] width 75 height 18
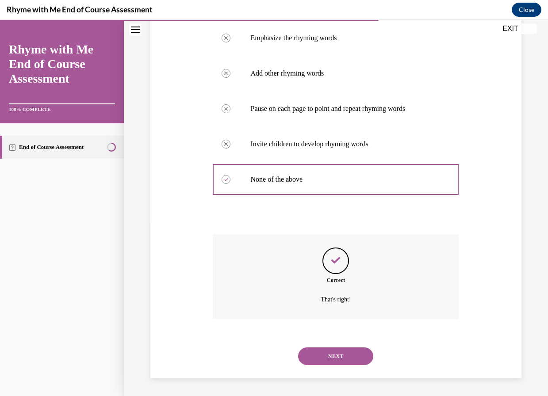
click at [332, 353] on button "NEXT" at bounding box center [335, 357] width 75 height 18
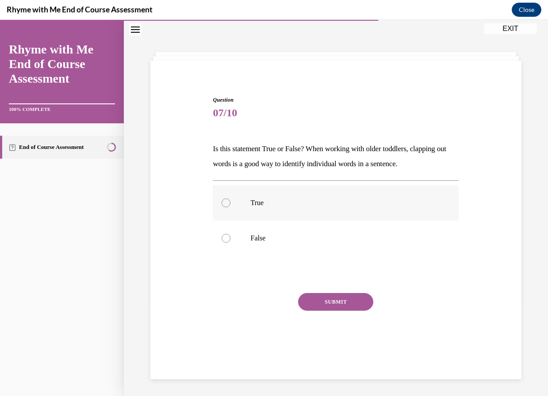
click at [229, 199] on label "True" at bounding box center [336, 202] width 246 height 35
click at [229, 199] on input "True" at bounding box center [226, 203] width 9 height 9
radio input "true"
click at [313, 295] on button "SUBMIT" at bounding box center [335, 302] width 75 height 18
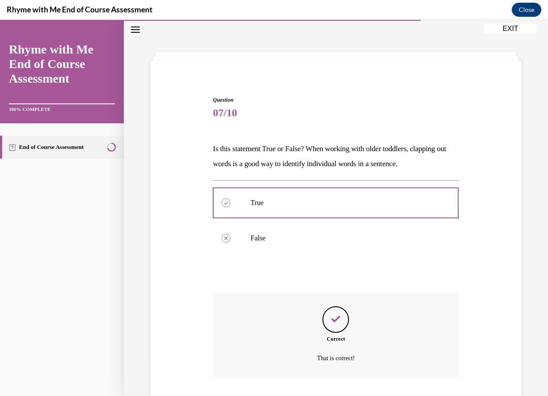
scroll to position [86, 0]
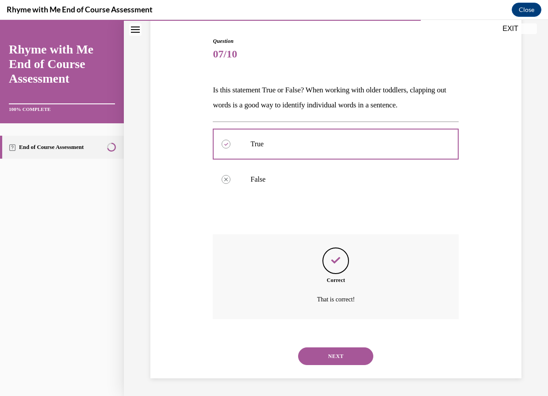
click at [330, 359] on button "NEXT" at bounding box center [335, 357] width 75 height 18
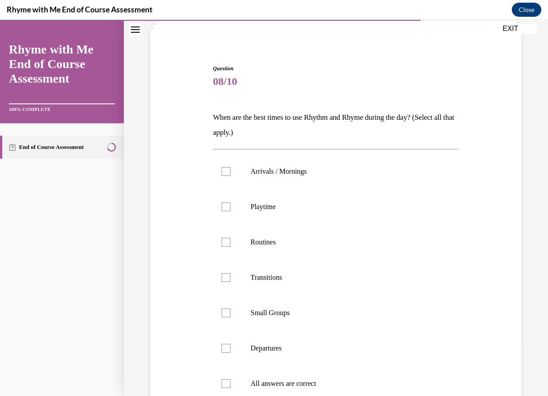
scroll to position [147, 0]
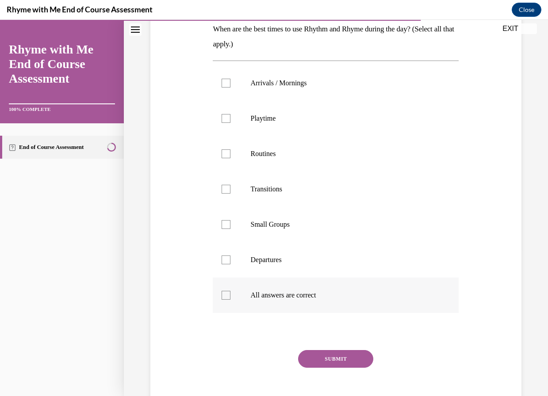
click at [222, 296] on div at bounding box center [226, 295] width 9 height 9
click at [222, 296] on input "All answers are correct" at bounding box center [226, 295] width 9 height 9
checkbox input "true"
click at [326, 356] on button "SUBMIT" at bounding box center [335, 359] width 75 height 18
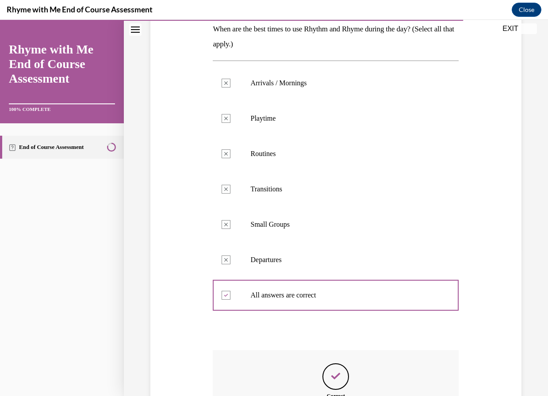
scroll to position [263, 0]
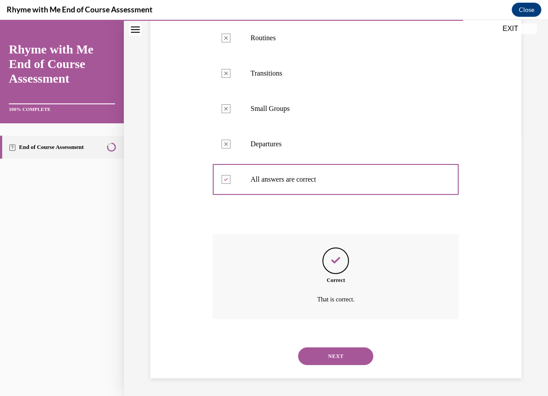
click at [328, 351] on button "NEXT" at bounding box center [335, 357] width 75 height 18
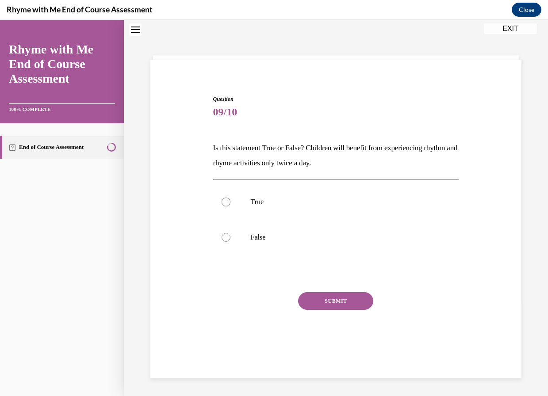
scroll to position [27, 0]
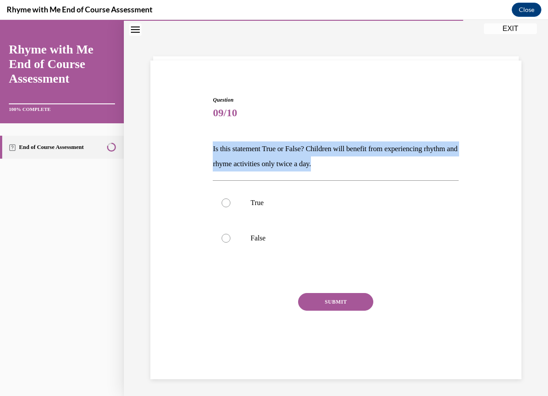
drag, startPoint x: 210, startPoint y: 144, endPoint x: 433, endPoint y: 163, distance: 223.8
click at [433, 163] on div "Question 09/10 Is this statement True or False? Children will benefit from expe…" at bounding box center [336, 224] width 250 height 283
copy p "Is this statement True or False? Children will benefit from experiencing rhythm…"
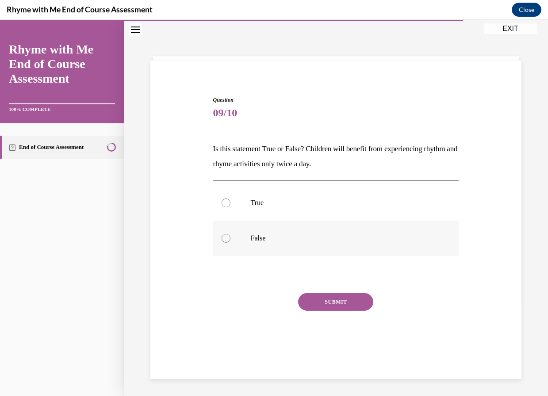
click at [226, 235] on div at bounding box center [226, 238] width 9 height 9
click at [226, 235] on input "False" at bounding box center [226, 238] width 9 height 9
radio input "true"
click at [342, 307] on button "SUBMIT" at bounding box center [335, 302] width 75 height 18
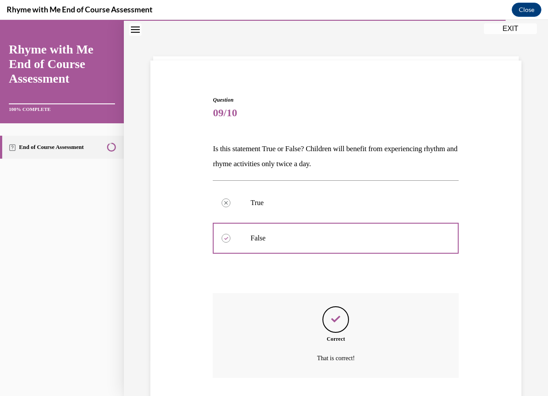
scroll to position [86, 0]
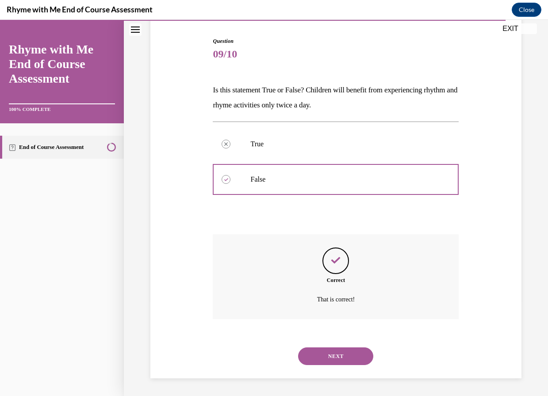
click at [317, 352] on button "NEXT" at bounding box center [335, 357] width 75 height 18
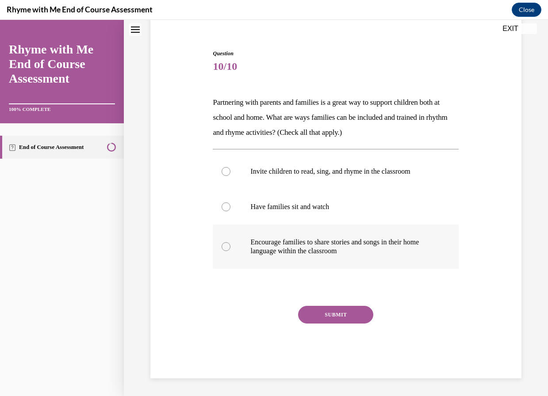
scroll to position [27, 0]
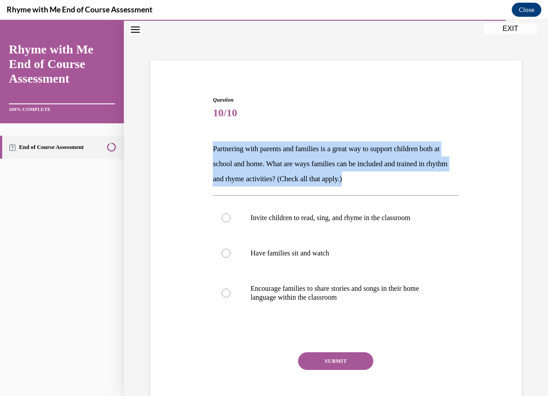
drag, startPoint x: 211, startPoint y: 141, endPoint x: 464, endPoint y: 176, distance: 255.9
click at [464, 176] on div "Question 10/10 Partnering with parents and families is a great way to support c…" at bounding box center [335, 247] width 375 height 356
copy p "Partnering with parents and families is a great way to support children both at…"
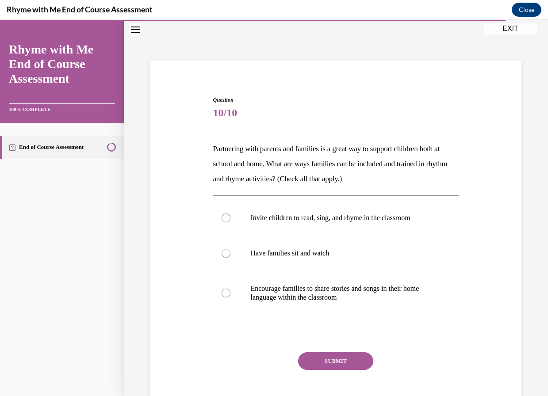
click at [128, 271] on div "Question 10/10 Partnering with parents and families is a great way to support c…" at bounding box center [336, 232] width 424 height 422
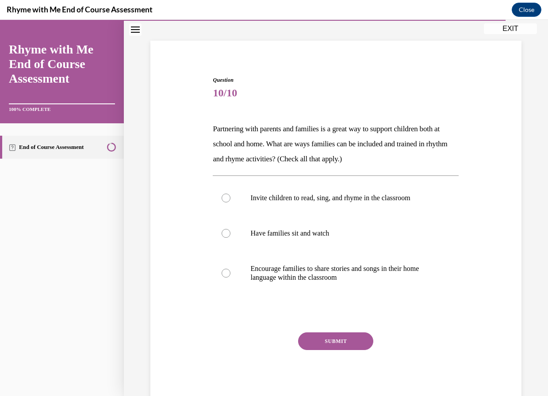
drag, startPoint x: 225, startPoint y: 236, endPoint x: 267, endPoint y: 296, distance: 73.7
click at [225, 236] on div at bounding box center [226, 233] width 9 height 9
click at [225, 236] on input "Have families sit and watch" at bounding box center [226, 233] width 9 height 9
radio input "true"
click at [313, 338] on button "SUBMIT" at bounding box center [335, 342] width 75 height 18
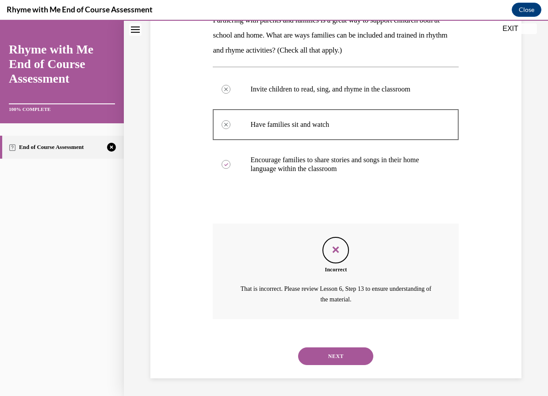
click at [328, 359] on button "NEXT" at bounding box center [335, 357] width 75 height 18
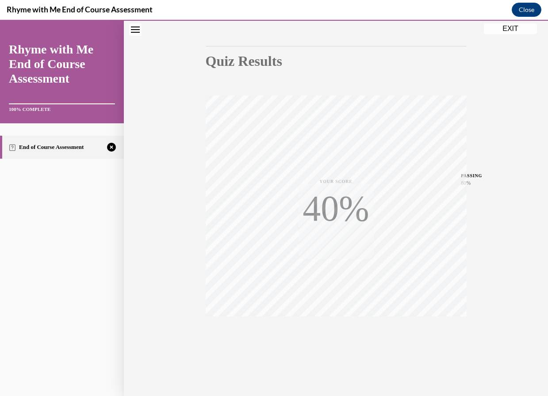
scroll to position [77, 0]
click at [333, 340] on icon "button" at bounding box center [335, 342] width 31 height 10
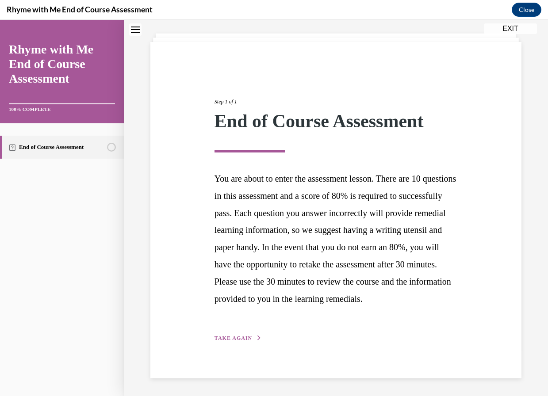
scroll to position [62, 0]
click at [239, 340] on span "TAKE AGAIN" at bounding box center [234, 338] width 38 height 6
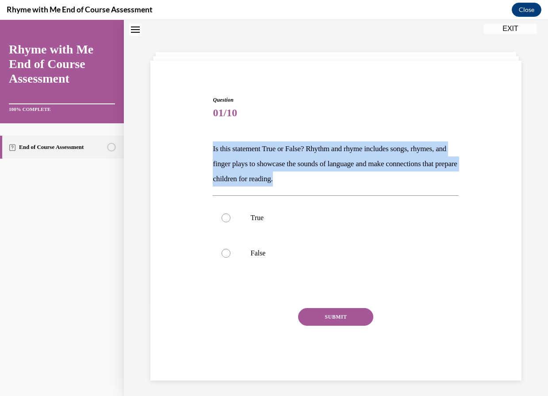
drag, startPoint x: 208, startPoint y: 146, endPoint x: 419, endPoint y: 182, distance: 213.6
click at [419, 182] on div "Question 01/10 Is this statement True or False? Rhythm and rhyme includes songs…" at bounding box center [335, 224] width 375 height 311
drag, startPoint x: 419, startPoint y: 182, endPoint x: 335, endPoint y: 162, distance: 85.8
copy p "Is this statement True or False? Rhythm and rhyme includes songs, rhymes, and f…"
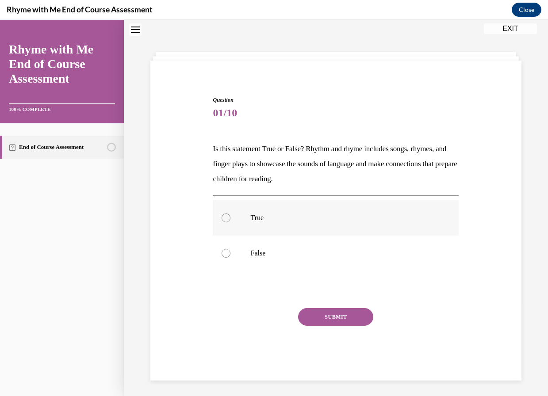
click at [227, 218] on div at bounding box center [226, 218] width 9 height 9
click at [227, 218] on input "True" at bounding box center [226, 218] width 9 height 9
radio input "true"
drag, startPoint x: 307, startPoint y: 314, endPoint x: 238, endPoint y: 292, distance: 71.8
click at [307, 314] on button "SUBMIT" at bounding box center [335, 317] width 75 height 18
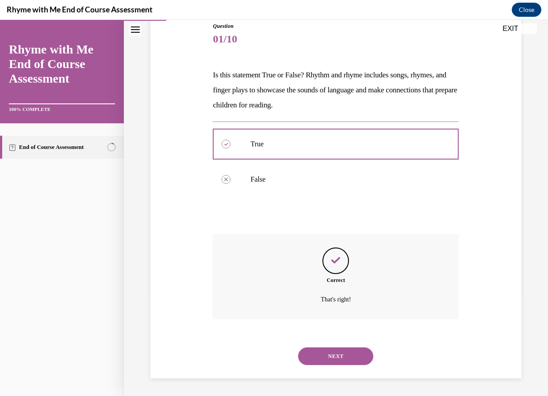
click at [330, 361] on button "NEXT" at bounding box center [335, 357] width 75 height 18
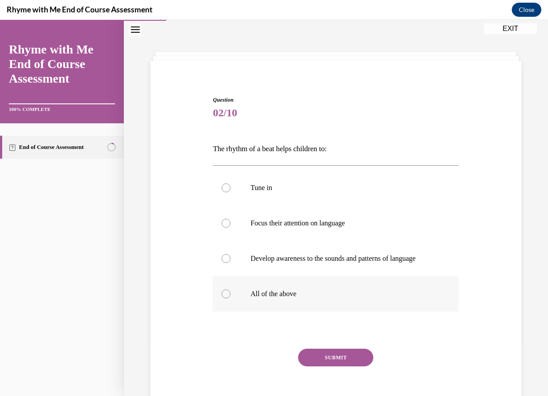
click at [228, 299] on div at bounding box center [226, 294] width 9 height 9
click at [228, 299] on input "All of the above" at bounding box center [226, 294] width 9 height 9
radio input "true"
click at [337, 363] on button "SUBMIT" at bounding box center [335, 358] width 75 height 18
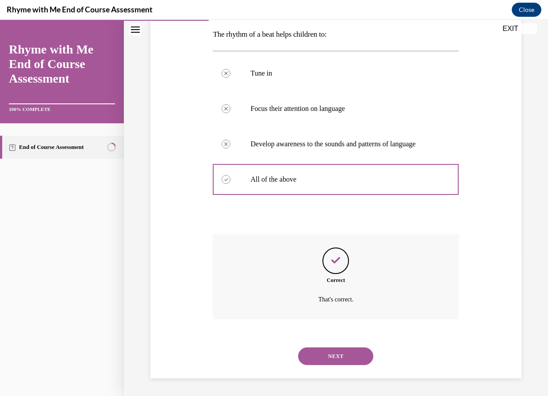
click at [320, 358] on button "NEXT" at bounding box center [335, 357] width 75 height 18
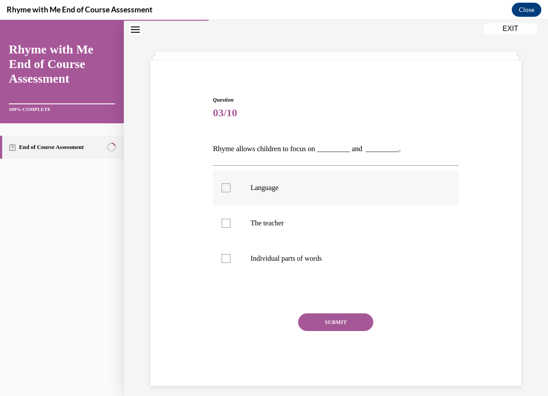
click at [224, 182] on label "Language" at bounding box center [336, 187] width 246 height 35
click at [224, 184] on input "Language" at bounding box center [226, 188] width 9 height 9
checkbox input "true"
click at [226, 225] on div at bounding box center [226, 223] width 9 height 9
click at [226, 225] on input "The teacher" at bounding box center [226, 223] width 9 height 9
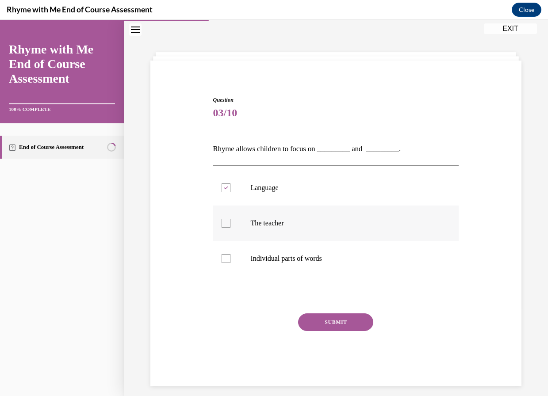
checkbox input "true"
click at [310, 322] on button "SUBMIT" at bounding box center [335, 323] width 75 height 18
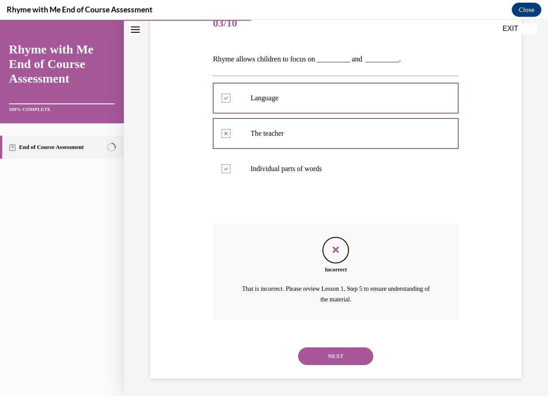
click at [332, 349] on button "NEXT" at bounding box center [335, 357] width 75 height 18
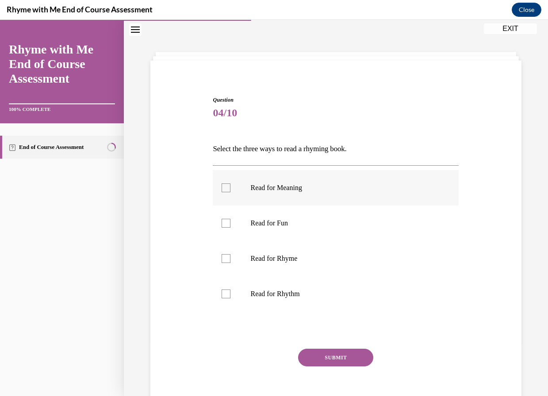
click at [224, 185] on div at bounding box center [226, 188] width 9 height 9
click at [224, 185] on input "Read for Meaning" at bounding box center [226, 188] width 9 height 9
checkbox input "true"
click at [230, 253] on label "Read for Rhyme" at bounding box center [336, 258] width 246 height 35
click at [230, 254] on input "Read for Rhyme" at bounding box center [226, 258] width 9 height 9
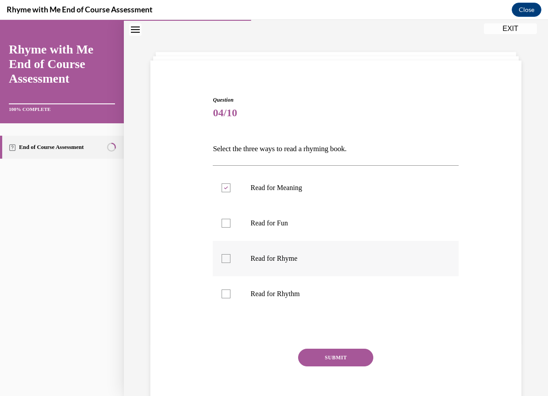
checkbox input "true"
click at [229, 297] on div at bounding box center [226, 294] width 9 height 9
click at [229, 297] on input "Read for Rhythm" at bounding box center [226, 294] width 9 height 9
checkbox input "true"
click at [321, 357] on button "SUBMIT" at bounding box center [335, 358] width 75 height 18
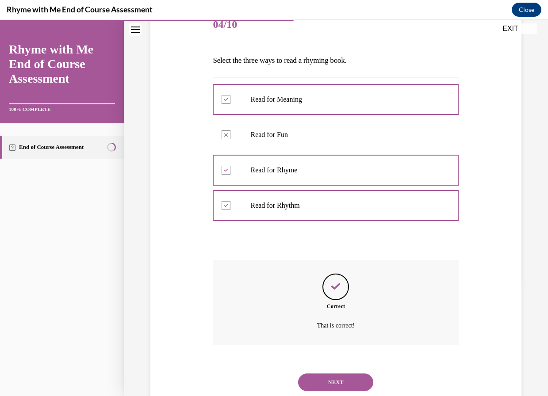
scroll to position [142, 0]
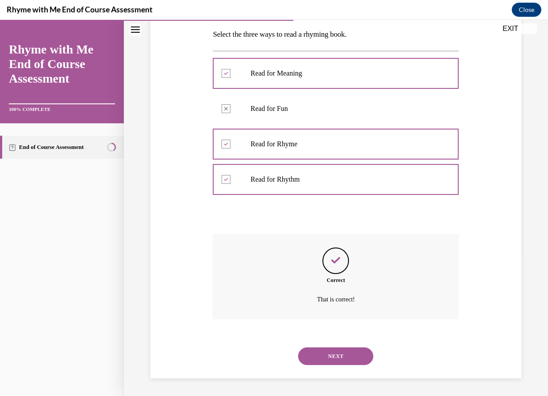
click at [338, 354] on button "NEXT" at bounding box center [335, 357] width 75 height 18
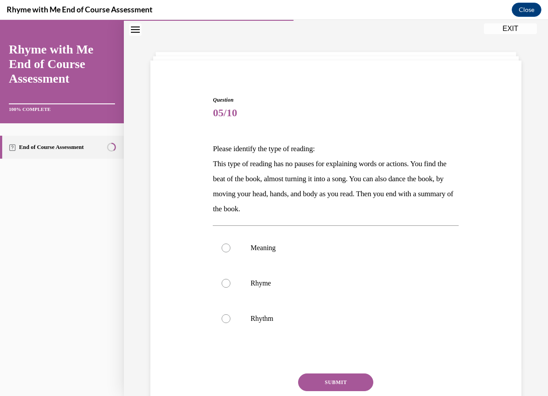
scroll to position [68, 0]
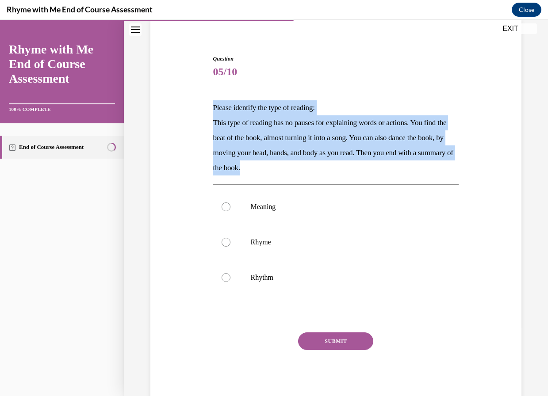
drag, startPoint x: 211, startPoint y: 106, endPoint x: 405, endPoint y: 161, distance: 202.3
click at [405, 161] on div "Question 05/10 Please identify the type of reading: This type of reading has no…" at bounding box center [336, 224] width 250 height 364
drag, startPoint x: 405, startPoint y: 161, endPoint x: 296, endPoint y: 143, distance: 110.8
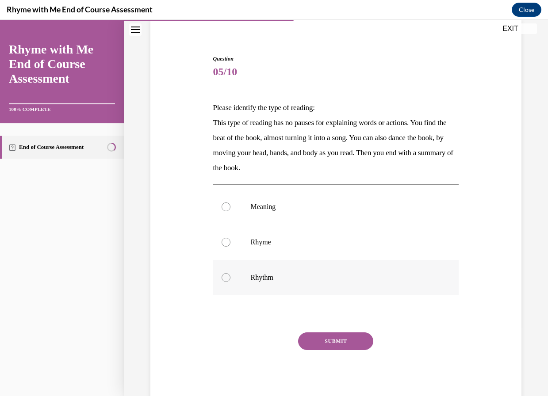
drag, startPoint x: 228, startPoint y: 276, endPoint x: 245, endPoint y: 289, distance: 21.1
click at [228, 276] on div at bounding box center [226, 277] width 9 height 9
click at [228, 276] on input "Rhythm" at bounding box center [226, 277] width 9 height 9
radio input "true"
click at [338, 347] on button "SUBMIT" at bounding box center [335, 342] width 75 height 18
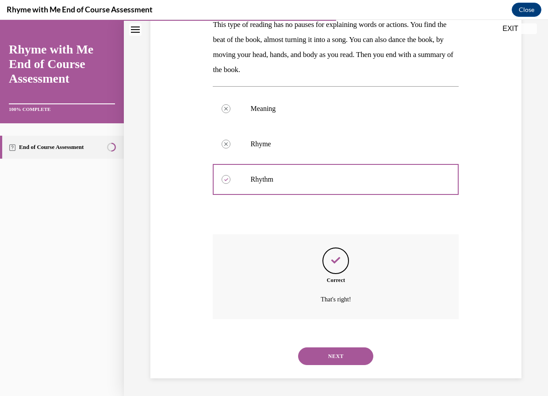
click at [333, 354] on button "NEXT" at bounding box center [335, 357] width 75 height 18
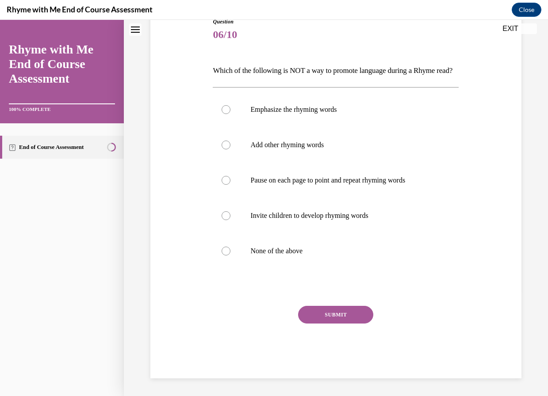
scroll to position [27, 0]
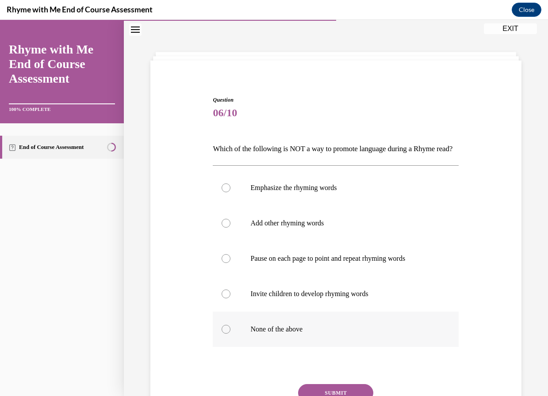
click at [236, 342] on label "None of the above" at bounding box center [336, 329] width 246 height 35
click at [230, 334] on input "None of the above" at bounding box center [226, 329] width 9 height 9
radio input "true"
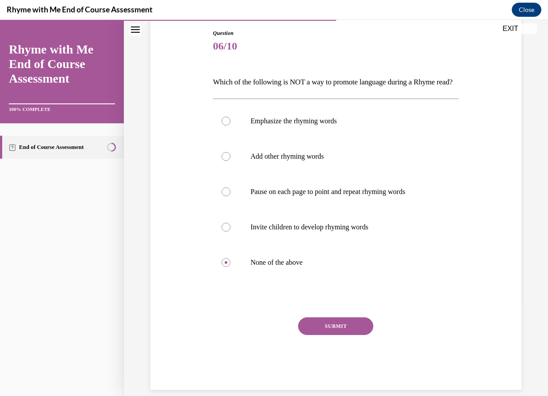
click at [333, 335] on button "SUBMIT" at bounding box center [335, 327] width 75 height 18
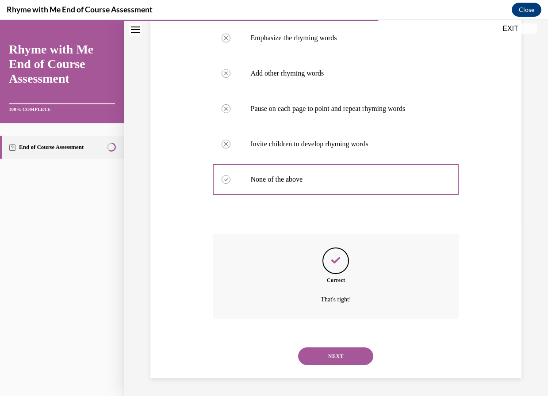
click at [332, 365] on button "NEXT" at bounding box center [335, 357] width 75 height 18
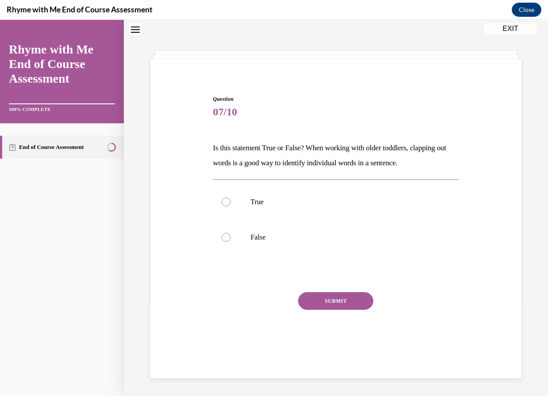
scroll to position [27, 0]
drag, startPoint x: 208, startPoint y: 151, endPoint x: 444, endPoint y: 167, distance: 237.2
click at [444, 167] on div "Question 07/10 Is this statement True or False? When working with older toddler…" at bounding box center [335, 217] width 375 height 296
click at [223, 236] on div at bounding box center [226, 238] width 9 height 9
click at [223, 236] on input "False" at bounding box center [226, 238] width 9 height 9
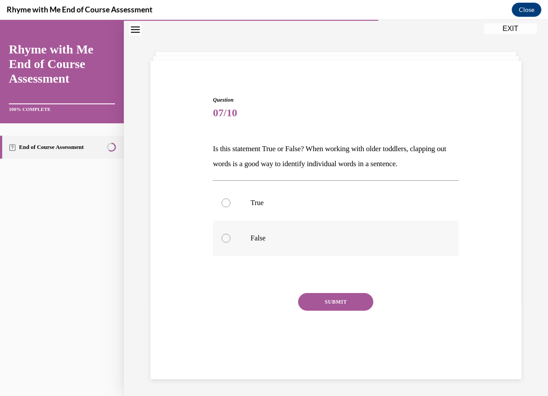
radio input "true"
click at [314, 302] on button "SUBMIT" at bounding box center [335, 302] width 75 height 18
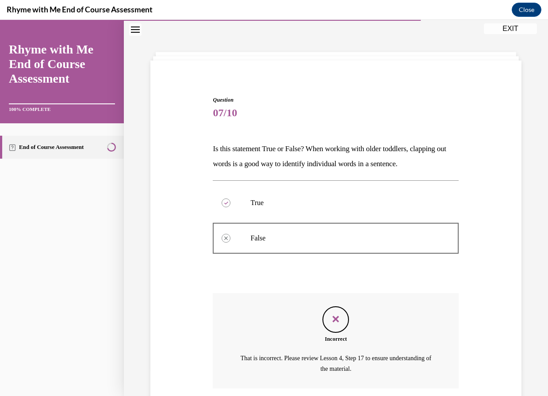
scroll to position [96, 0]
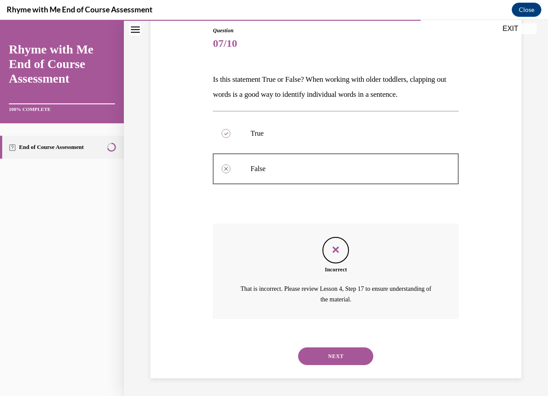
click at [338, 359] on button "NEXT" at bounding box center [335, 357] width 75 height 18
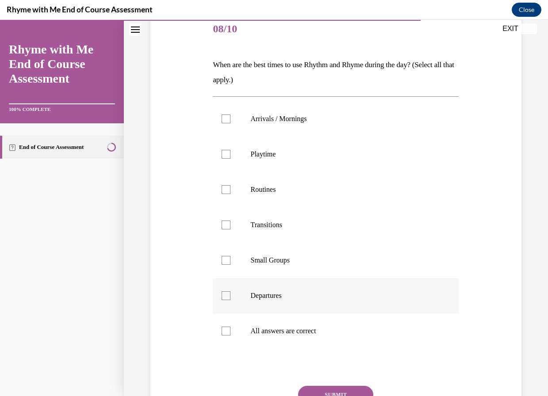
scroll to position [92, 0]
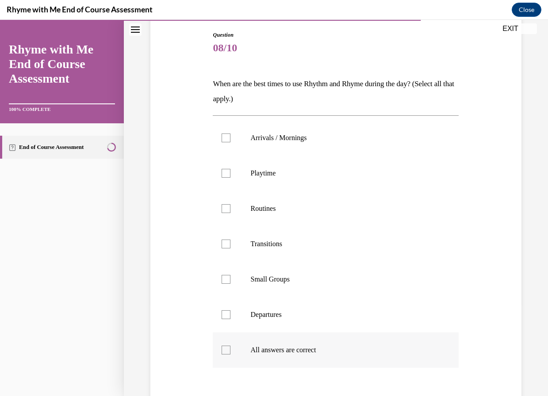
click at [224, 349] on div at bounding box center [226, 350] width 9 height 9
click at [224, 349] on input "All answers are correct" at bounding box center [226, 350] width 9 height 9
checkbox input "true"
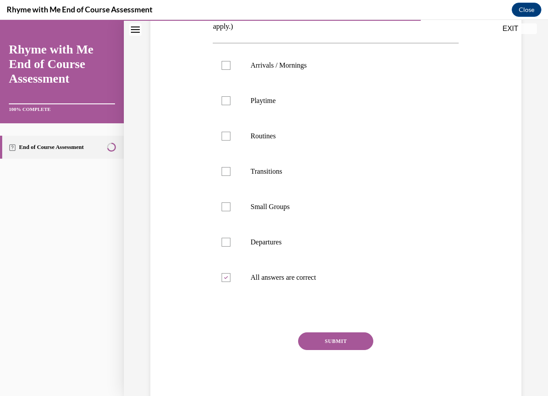
click at [330, 343] on button "SUBMIT" at bounding box center [335, 342] width 75 height 18
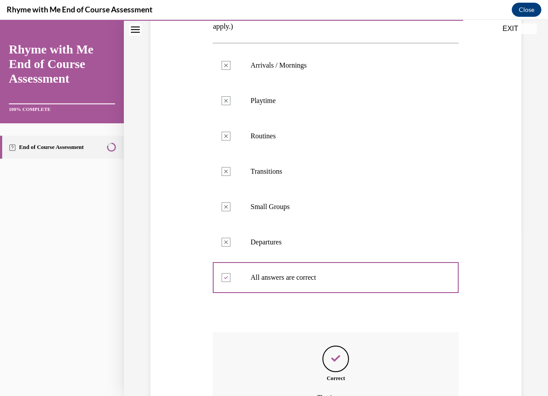
scroll to position [253, 0]
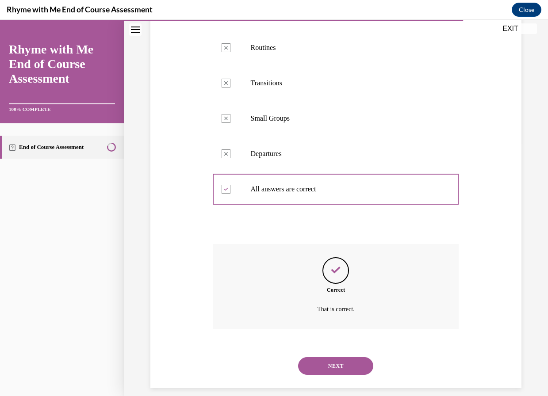
click at [322, 366] on button "NEXT" at bounding box center [335, 366] width 75 height 18
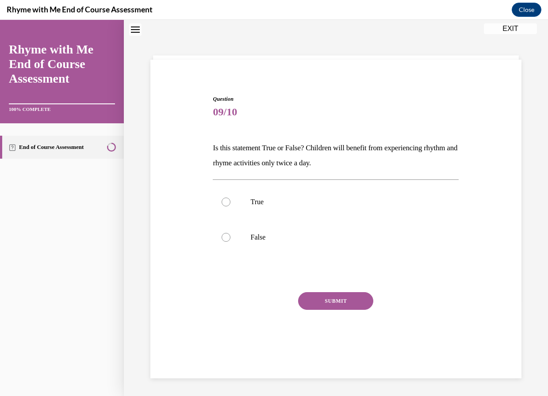
scroll to position [27, 0]
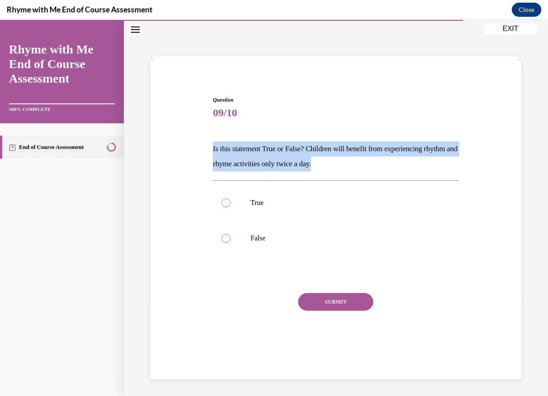
drag, startPoint x: 206, startPoint y: 143, endPoint x: 425, endPoint y: 165, distance: 220.0
click at [425, 165] on div "Question 09/10 Is this statement True or False? Children will benefit from expe…" at bounding box center [335, 217] width 375 height 296
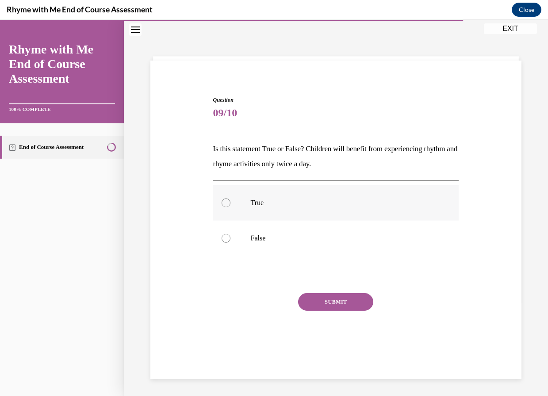
click at [229, 200] on label "True" at bounding box center [336, 202] width 246 height 35
click at [229, 200] on input "True" at bounding box center [226, 203] width 9 height 9
radio input "true"
click at [315, 299] on button "SUBMIT" at bounding box center [335, 302] width 75 height 18
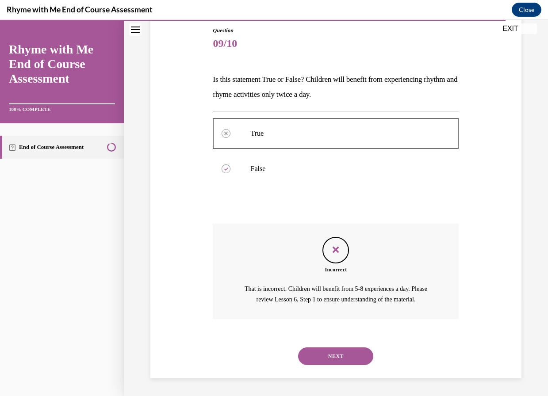
click at [328, 355] on button "NEXT" at bounding box center [335, 357] width 75 height 18
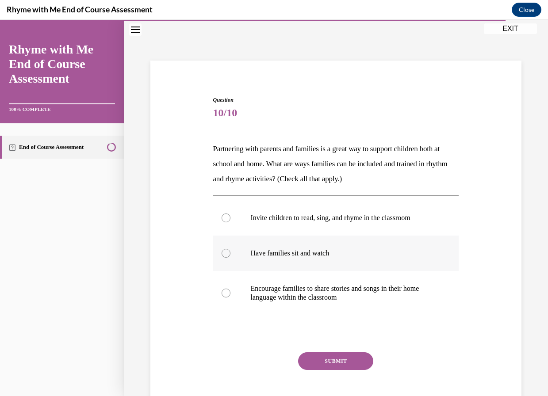
click at [224, 250] on div at bounding box center [226, 253] width 9 height 9
click at [224, 250] on input "Have families sit and watch" at bounding box center [226, 253] width 9 height 9
radio input "true"
click at [322, 360] on button "SUBMIT" at bounding box center [335, 361] width 75 height 18
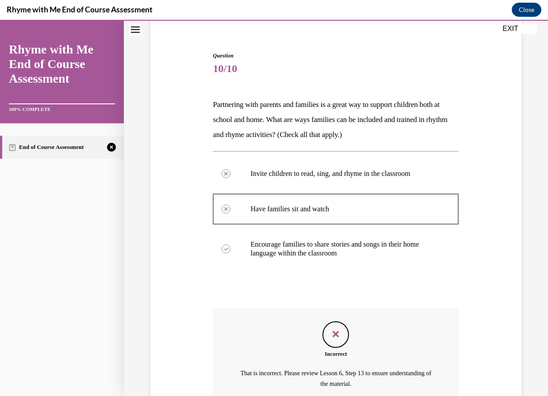
scroll to position [156, 0]
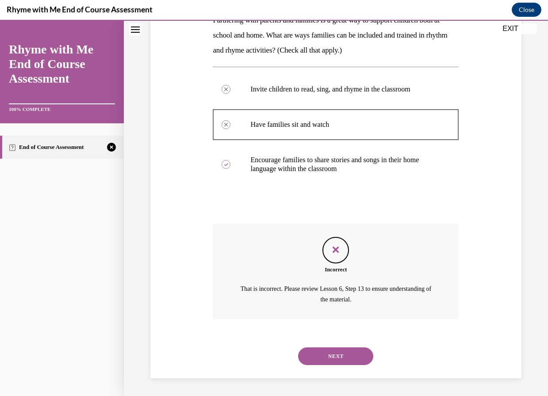
click at [330, 346] on div "NEXT" at bounding box center [336, 356] width 246 height 35
click at [317, 355] on button "NEXT" at bounding box center [335, 357] width 75 height 18
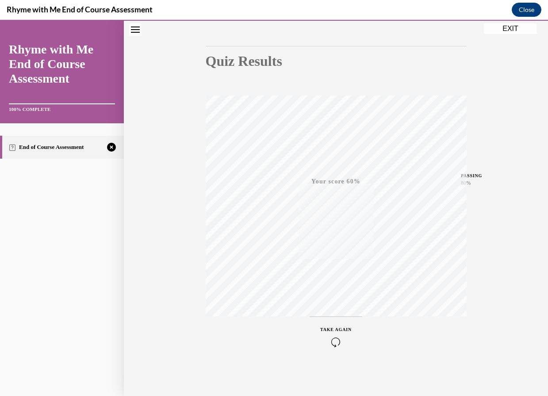
click at [330, 340] on icon "button" at bounding box center [335, 342] width 31 height 10
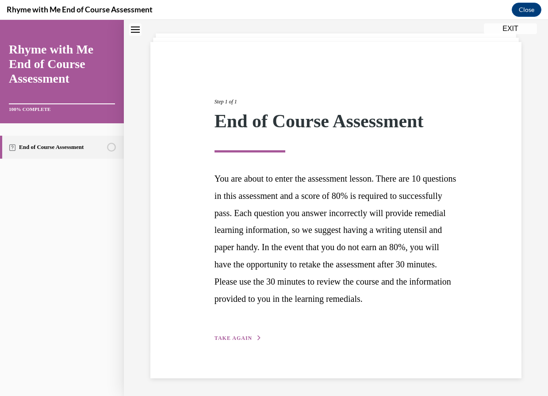
scroll to position [62, 0]
click at [240, 338] on span "TAKE AGAIN" at bounding box center [234, 338] width 38 height 6
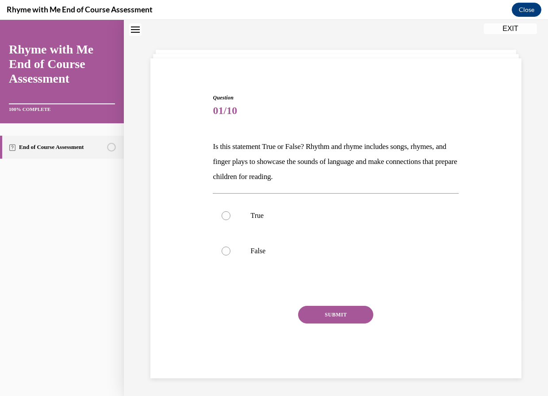
scroll to position [27, 0]
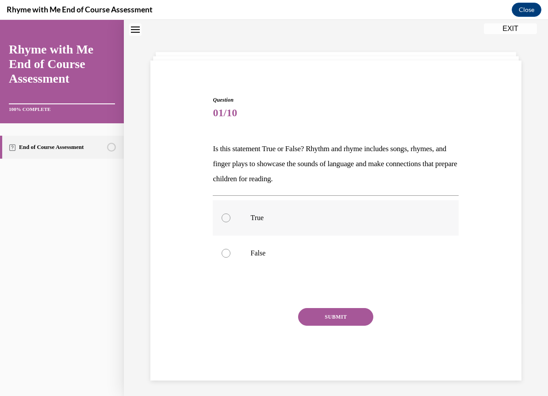
click at [224, 217] on div at bounding box center [226, 218] width 9 height 9
click at [224, 217] on input "True" at bounding box center [226, 218] width 9 height 9
radio input "true"
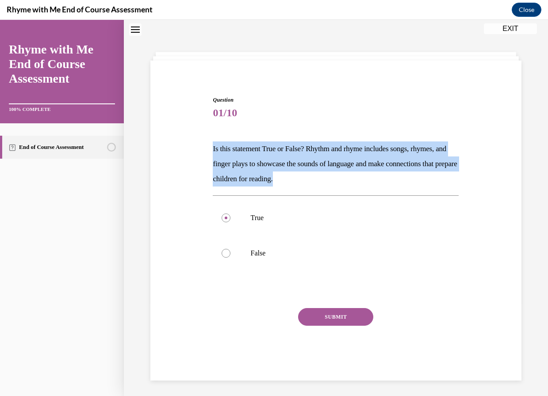
drag, startPoint x: 213, startPoint y: 149, endPoint x: 387, endPoint y: 178, distance: 177.1
click at [387, 178] on p "Is this statement True or False? Rhythm and rhyme includes songs, rhymes, and f…" at bounding box center [336, 164] width 246 height 45
drag, startPoint x: 387, startPoint y: 178, endPoint x: 299, endPoint y: 164, distance: 90.0
click at [329, 314] on button "SUBMIT" at bounding box center [335, 317] width 75 height 18
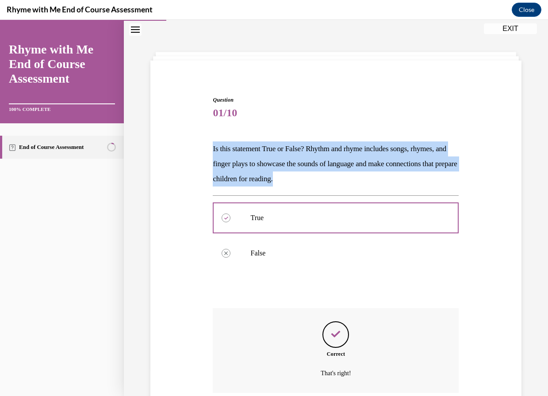
scroll to position [101, 0]
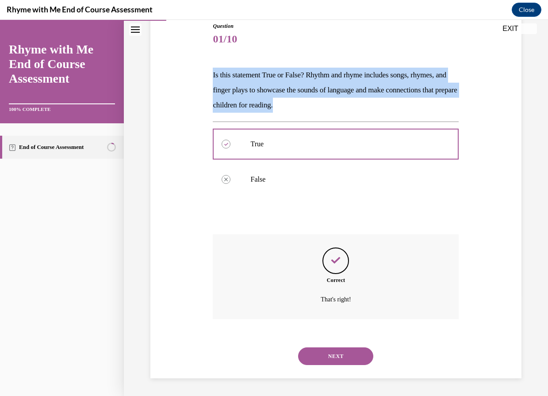
click at [332, 351] on button "NEXT" at bounding box center [335, 357] width 75 height 18
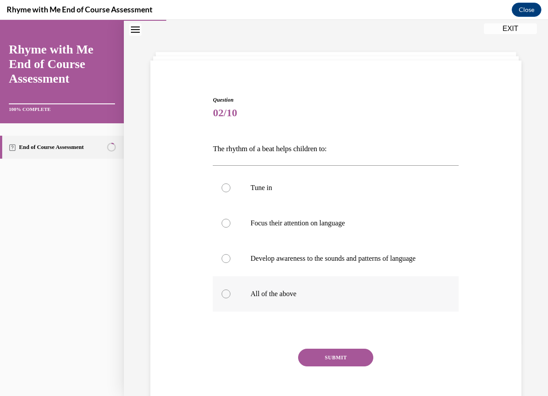
click at [218, 301] on label "All of the above" at bounding box center [336, 293] width 246 height 35
click at [222, 299] on input "All of the above" at bounding box center [226, 294] width 9 height 9
radio input "true"
click at [315, 367] on button "SUBMIT" at bounding box center [335, 358] width 75 height 18
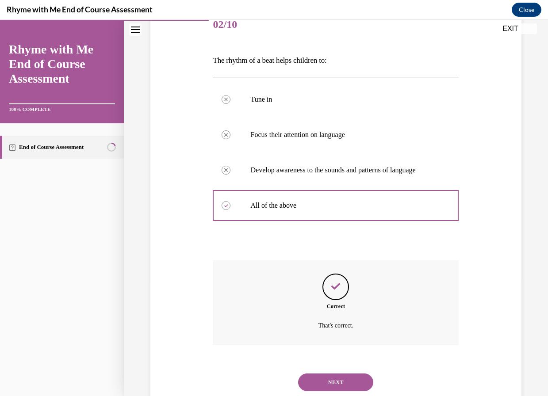
click at [331, 385] on button "NEXT" at bounding box center [335, 383] width 75 height 18
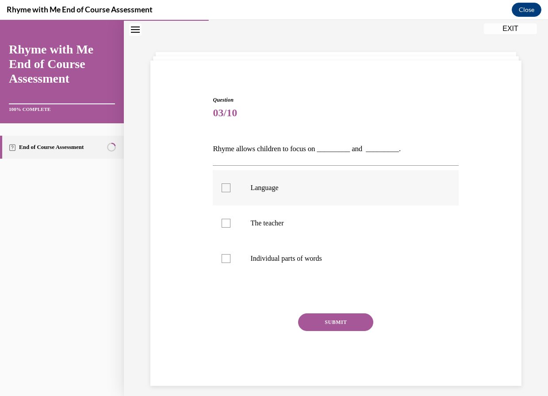
click at [224, 188] on div at bounding box center [226, 188] width 9 height 9
click at [224, 188] on input "Language" at bounding box center [226, 188] width 9 height 9
checkbox input "true"
click at [226, 226] on div at bounding box center [226, 223] width 9 height 9
click at [226, 226] on input "The teacher" at bounding box center [226, 223] width 9 height 9
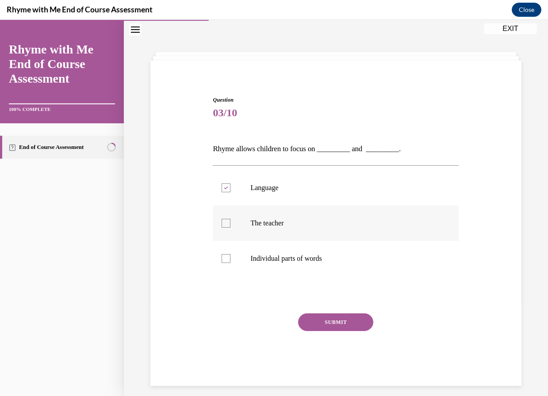
checkbox input "true"
click at [322, 324] on button "SUBMIT" at bounding box center [335, 323] width 75 height 18
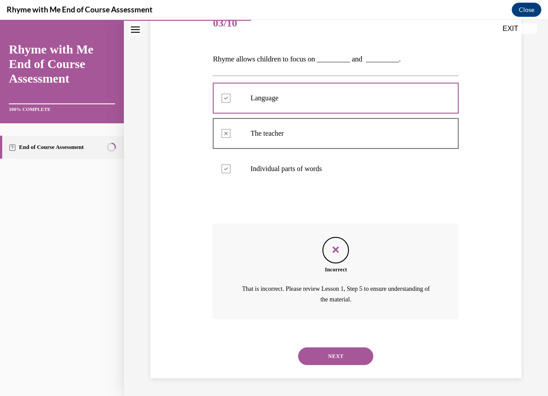
click at [319, 360] on button "NEXT" at bounding box center [335, 357] width 75 height 18
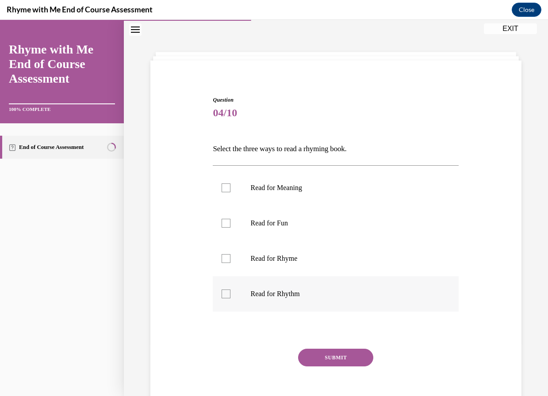
click at [232, 295] on label "Read for Rhythm" at bounding box center [336, 293] width 246 height 35
click at [230, 295] on input "Read for Rhythm" at bounding box center [226, 294] width 9 height 9
checkbox input "true"
click at [226, 190] on div at bounding box center [226, 188] width 9 height 9
click at [226, 190] on input "Read for Meaning" at bounding box center [226, 188] width 9 height 9
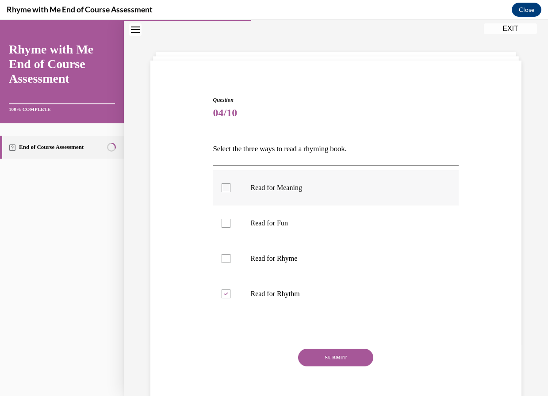
checkbox input "true"
click at [230, 257] on label "Read for Rhyme" at bounding box center [336, 258] width 246 height 35
click at [230, 257] on input "Read for Rhyme" at bounding box center [226, 258] width 9 height 9
checkbox input "true"
click at [309, 361] on button "SUBMIT" at bounding box center [335, 358] width 75 height 18
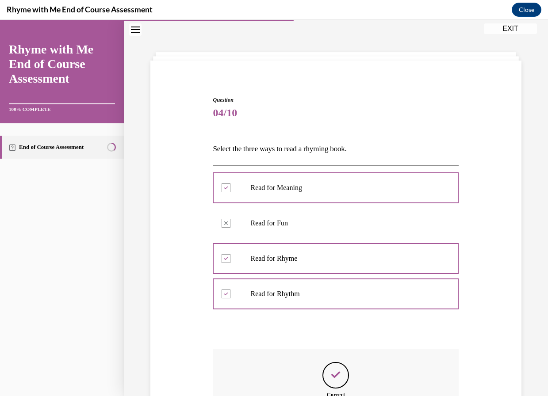
scroll to position [142, 0]
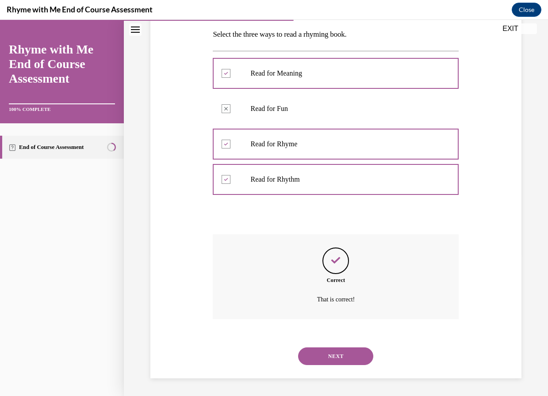
click at [339, 357] on button "NEXT" at bounding box center [335, 357] width 75 height 18
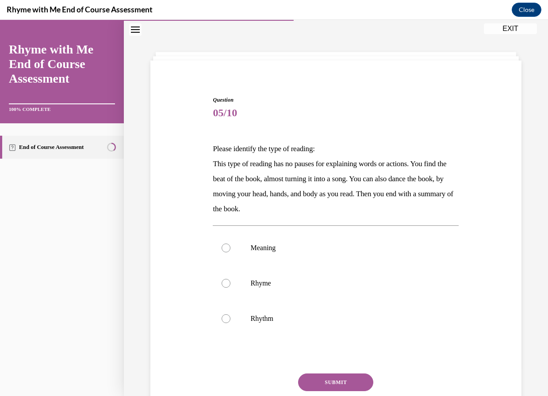
scroll to position [68, 0]
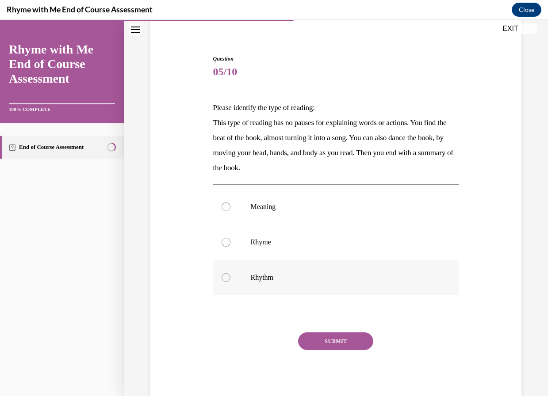
click at [222, 274] on div at bounding box center [226, 277] width 9 height 9
click at [222, 274] on input "Rhythm" at bounding box center [226, 277] width 9 height 9
radio input "true"
click at [316, 335] on button "SUBMIT" at bounding box center [335, 342] width 75 height 18
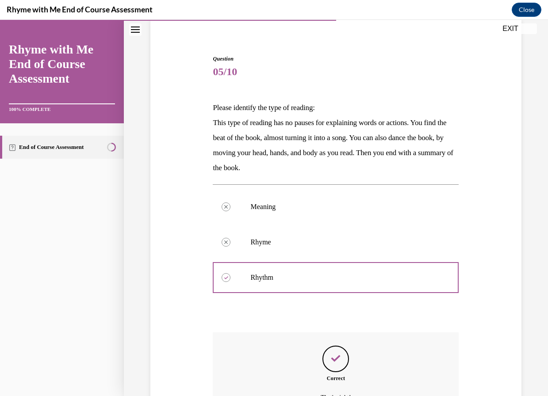
scroll to position [166, 0]
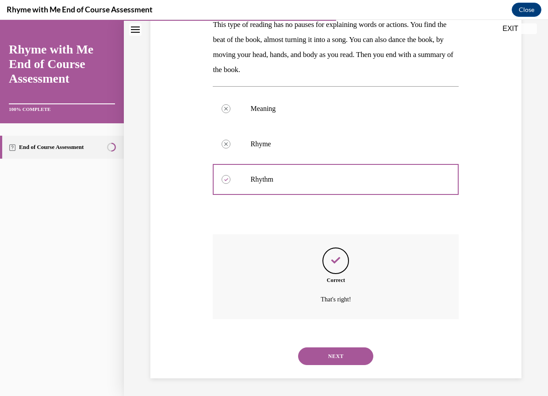
click at [325, 350] on button "NEXT" at bounding box center [335, 357] width 75 height 18
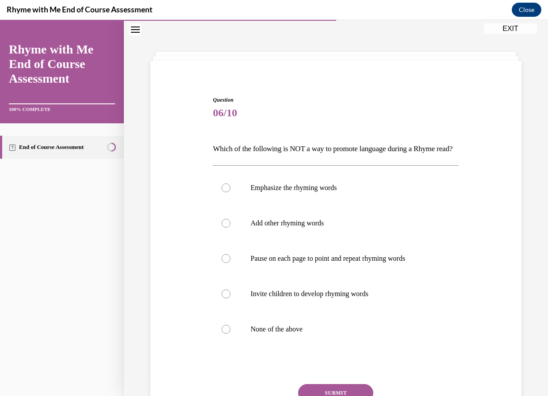
scroll to position [71, 0]
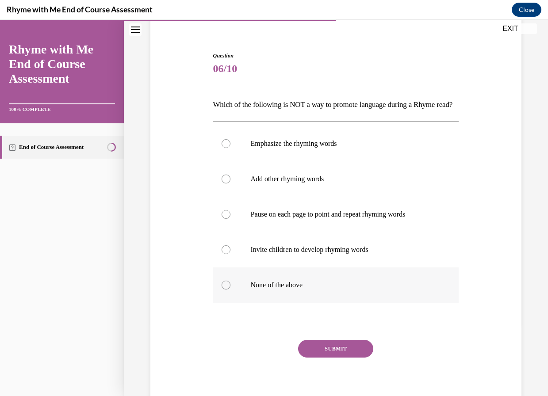
click at [235, 296] on label "None of the above" at bounding box center [336, 285] width 246 height 35
click at [230, 290] on input "None of the above" at bounding box center [226, 285] width 9 height 9
radio input "true"
click at [313, 358] on button "SUBMIT" at bounding box center [335, 349] width 75 height 18
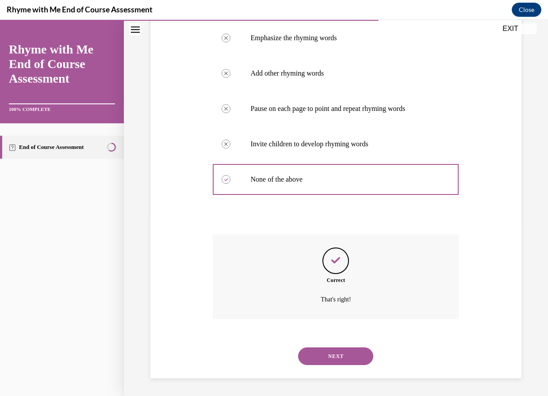
click at [321, 357] on button "NEXT" at bounding box center [335, 357] width 75 height 18
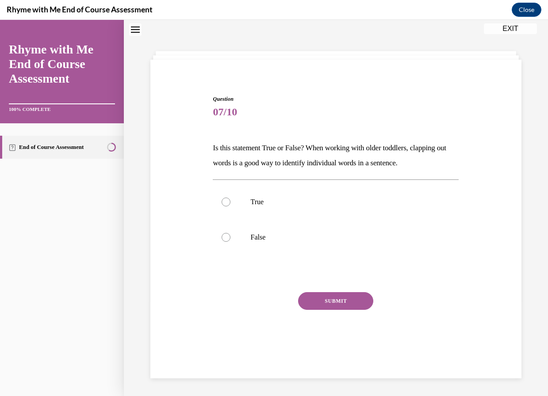
scroll to position [27, 0]
drag, startPoint x: 243, startPoint y: 149, endPoint x: 469, endPoint y: 163, distance: 226.4
click at [469, 163] on div "Question 07/10 Is this statement True or False? When working with older toddler…" at bounding box center [335, 217] width 375 height 296
drag, startPoint x: 469, startPoint y: 163, endPoint x: 341, endPoint y: 160, distance: 127.9
click at [226, 199] on div at bounding box center [226, 203] width 9 height 9
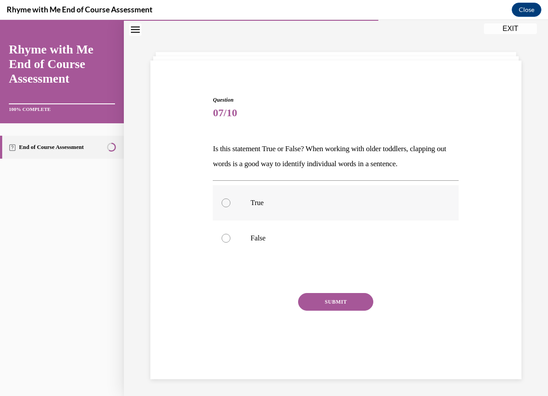
click at [226, 199] on input "True" at bounding box center [226, 203] width 9 height 9
radio input "true"
click at [331, 311] on div "SUBMIT NEXT" at bounding box center [336, 329] width 246 height 73
click at [320, 303] on button "SUBMIT" at bounding box center [335, 302] width 75 height 18
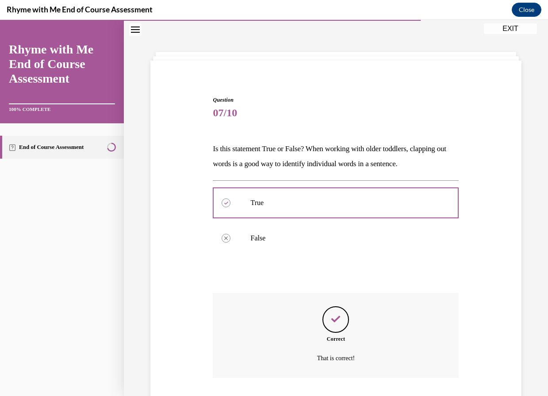
scroll to position [86, 0]
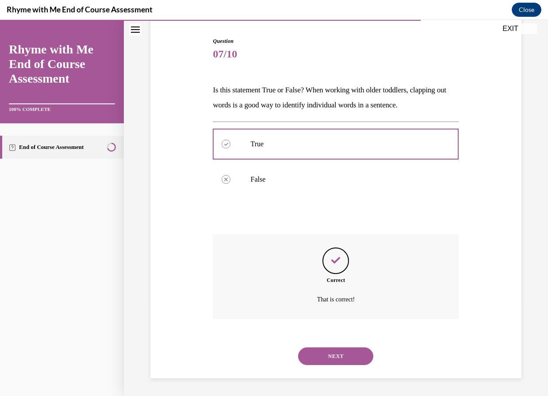
click at [337, 356] on button "NEXT" at bounding box center [335, 357] width 75 height 18
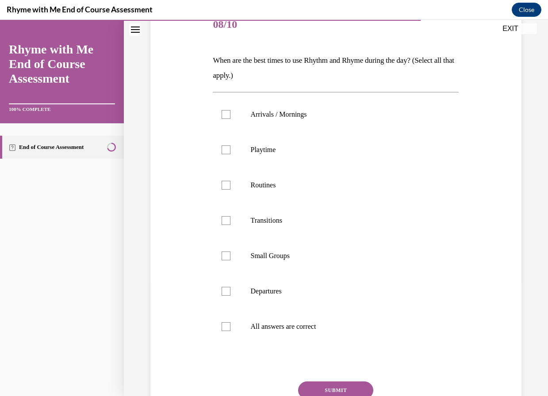
scroll to position [103, 0]
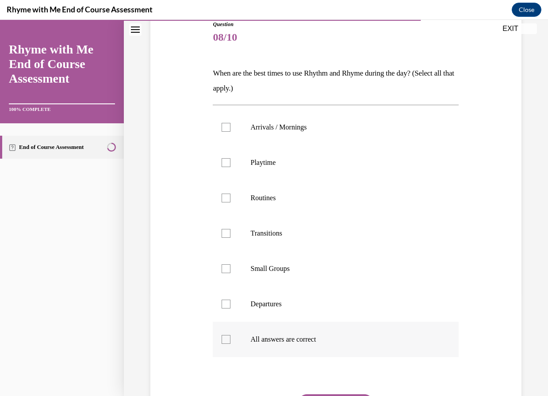
click at [222, 339] on div at bounding box center [226, 339] width 9 height 9
click at [222, 339] on input "All answers are correct" at bounding box center [226, 339] width 9 height 9
checkbox input "true"
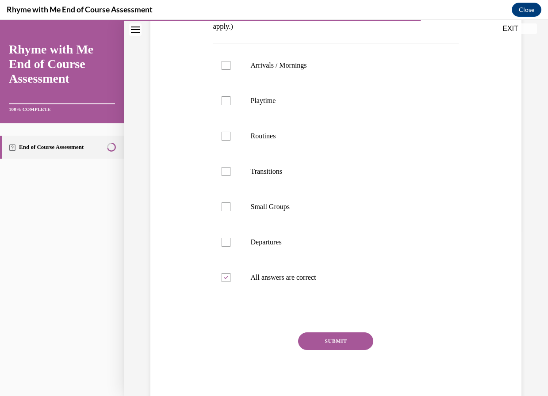
click at [339, 348] on button "SUBMIT" at bounding box center [335, 342] width 75 height 18
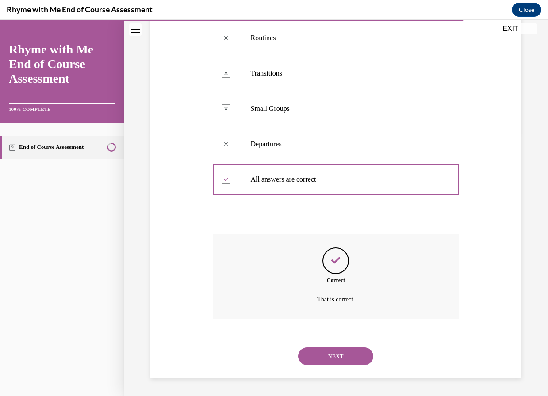
click at [320, 358] on button "NEXT" at bounding box center [335, 357] width 75 height 18
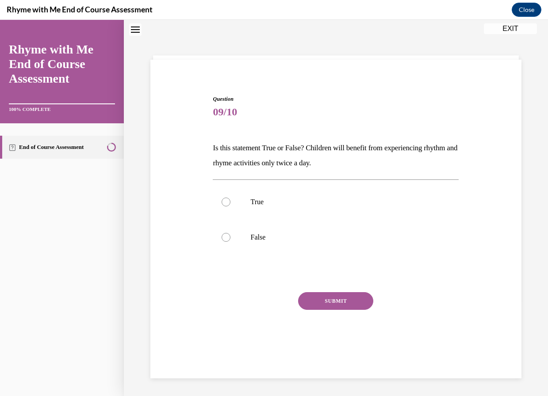
scroll to position [27, 0]
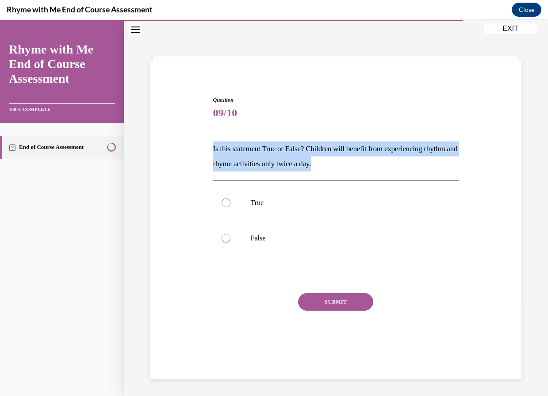
drag, startPoint x: 205, startPoint y: 147, endPoint x: 382, endPoint y: 169, distance: 178.7
click at [382, 169] on div "Question 09/10 Is this statement True or False? Children will benefit from expe…" at bounding box center [335, 217] width 375 height 296
drag, startPoint x: 382, startPoint y: 169, endPoint x: 253, endPoint y: 143, distance: 131.7
click at [230, 244] on label "False" at bounding box center [336, 238] width 246 height 35
click at [230, 243] on input "False" at bounding box center [226, 238] width 9 height 9
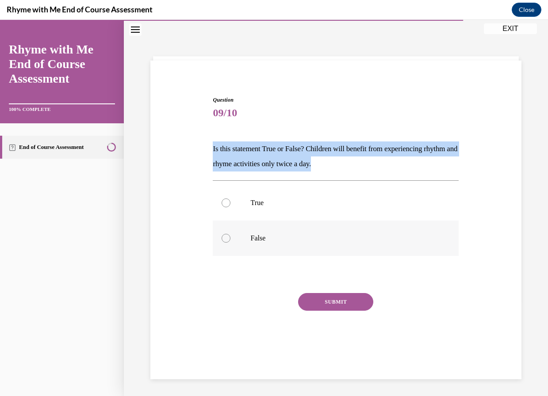
radio input "true"
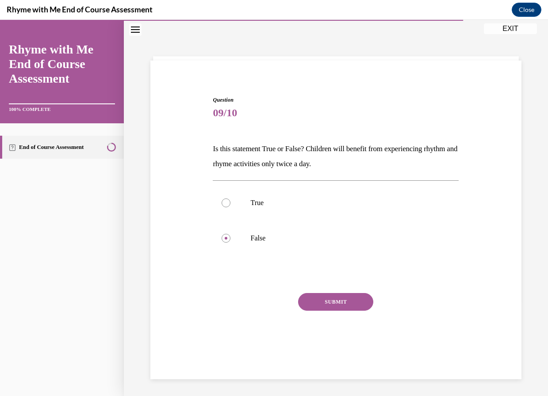
click at [309, 306] on button "SUBMIT" at bounding box center [335, 302] width 75 height 18
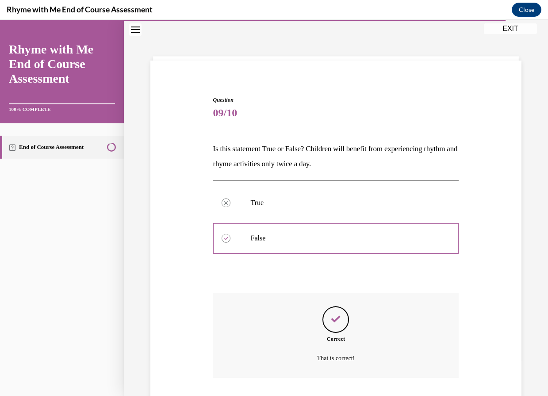
scroll to position [86, 0]
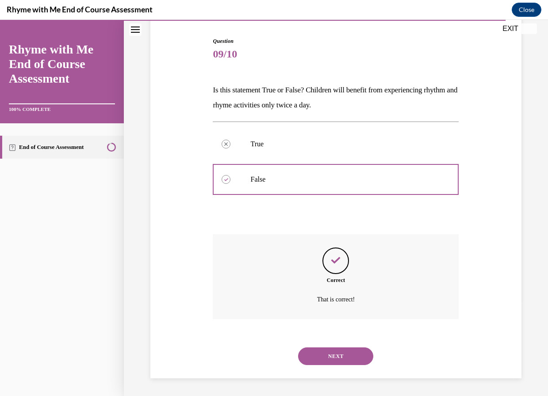
click at [340, 355] on button "NEXT" at bounding box center [335, 357] width 75 height 18
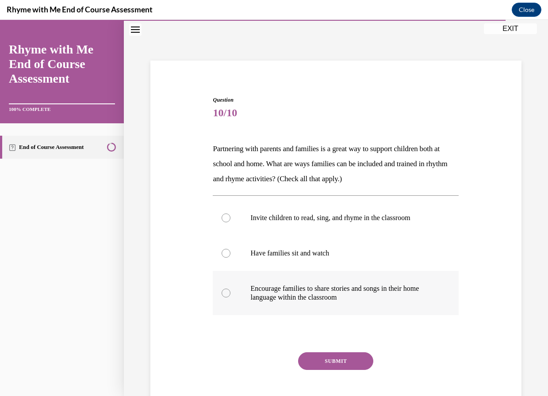
click at [226, 293] on div at bounding box center [226, 293] width 9 height 9
click at [226, 293] on input "Encourage families to share stories and songs in their home language within the…" at bounding box center [226, 293] width 9 height 9
radio input "true"
click at [326, 358] on button "SUBMIT" at bounding box center [335, 361] width 75 height 18
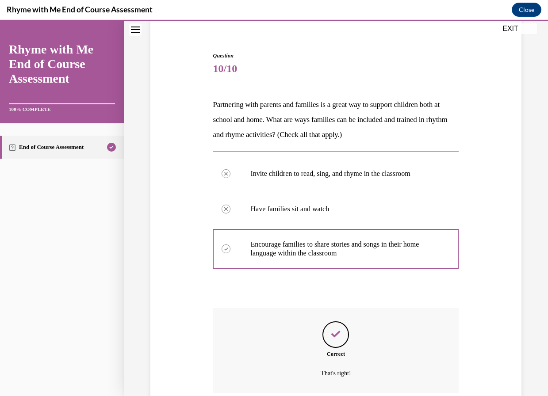
scroll to position [145, 0]
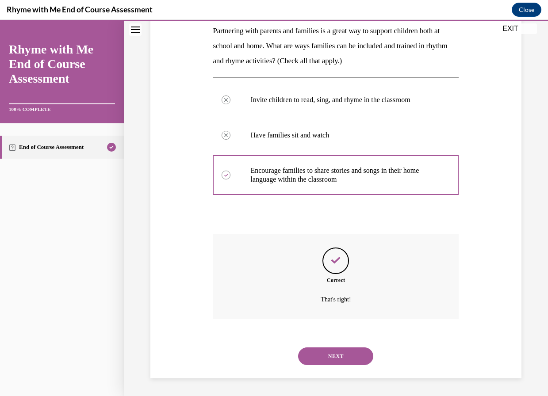
click at [327, 356] on button "NEXT" at bounding box center [335, 357] width 75 height 18
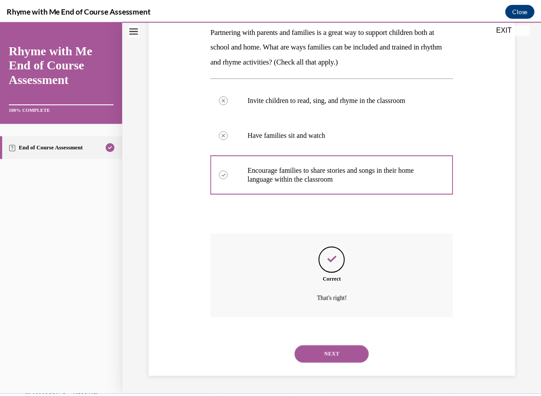
scroll to position [77, 0]
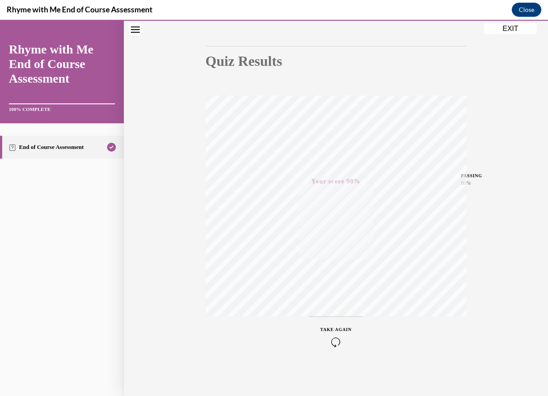
click at [510, 29] on button "EXIT" at bounding box center [510, 28] width 53 height 11
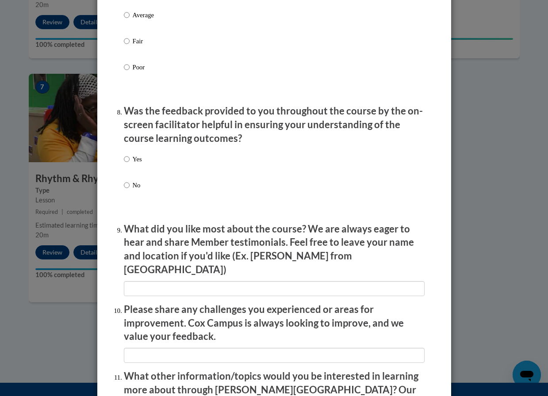
scroll to position [1441, 0]
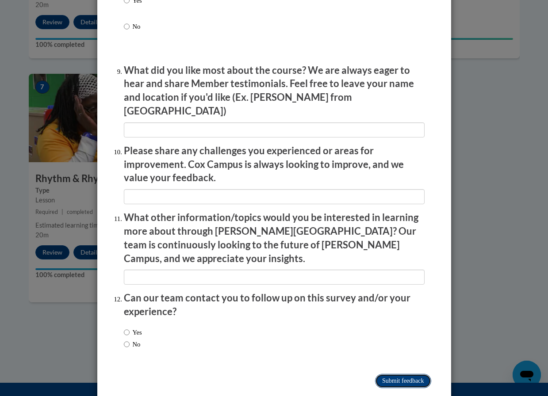
click at [399, 374] on input "Submit feedback" at bounding box center [403, 381] width 56 height 14
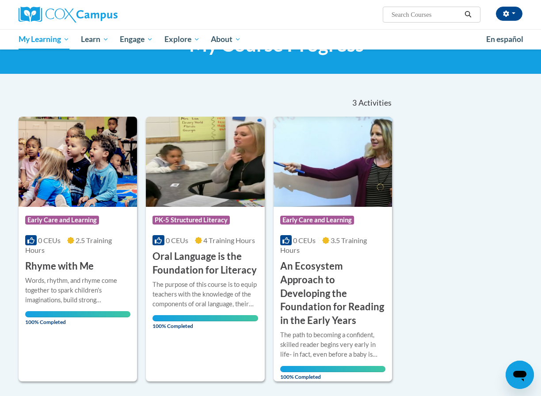
scroll to position [88, 0]
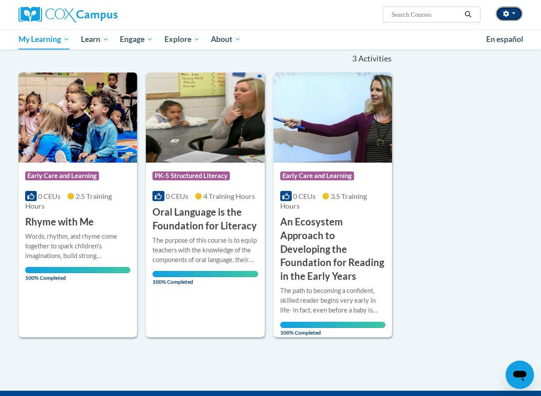
drag, startPoint x: 514, startPoint y: 17, endPoint x: 509, endPoint y: 19, distance: 5.6
click at [513, 17] on button "button" at bounding box center [509, 14] width 27 height 14
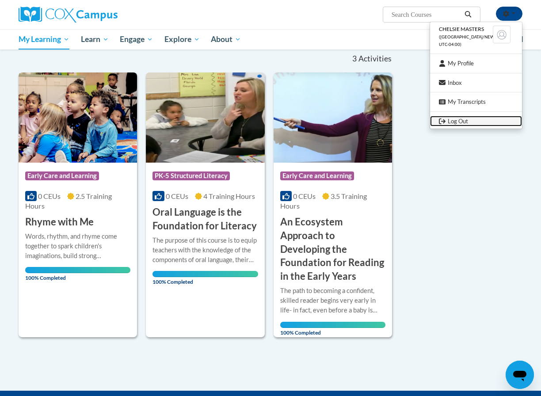
click at [452, 119] on link "Log Out" at bounding box center [476, 121] width 92 height 11
